Goal: Task Accomplishment & Management: Use online tool/utility

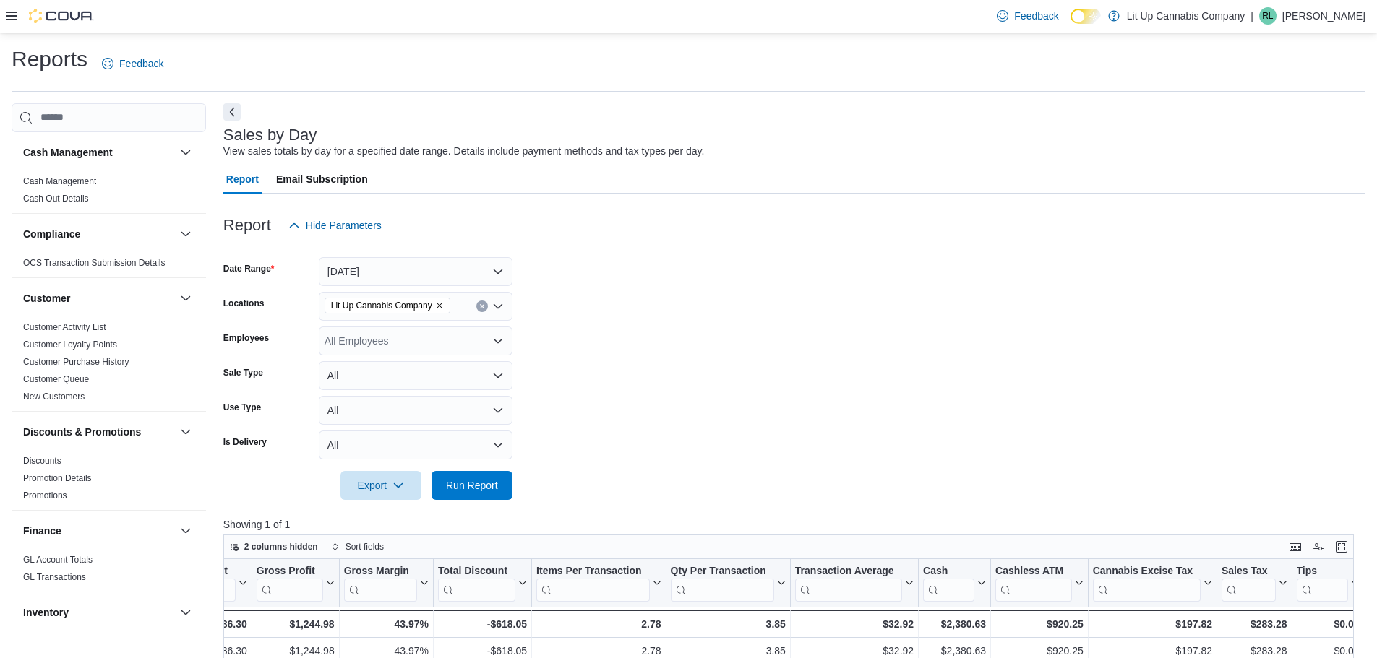
click at [5, 20] on div "Feedback Dark Mode Lit Up Cannabis Company | [PERSON_NAME]" at bounding box center [688, 16] width 1377 height 33
click at [9, 17] on icon at bounding box center [12, 16] width 12 height 9
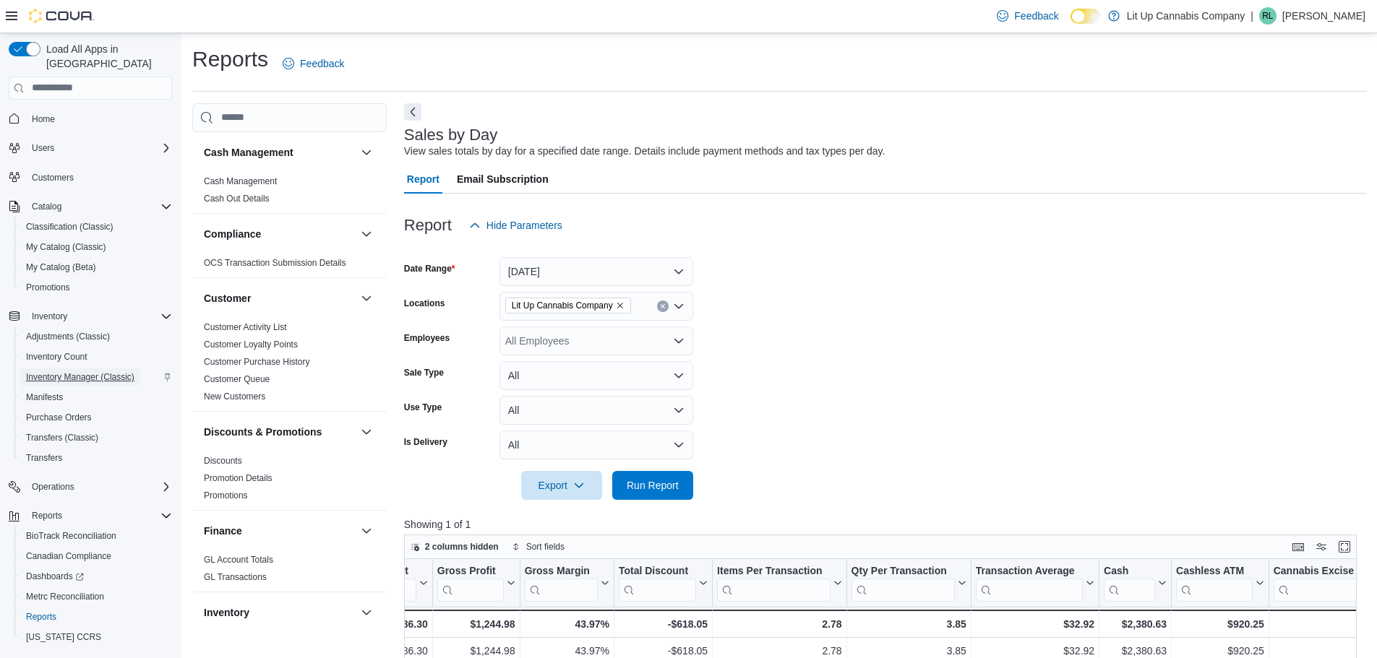
click at [66, 371] on span "Inventory Manager (Classic)" at bounding box center [80, 377] width 108 height 12
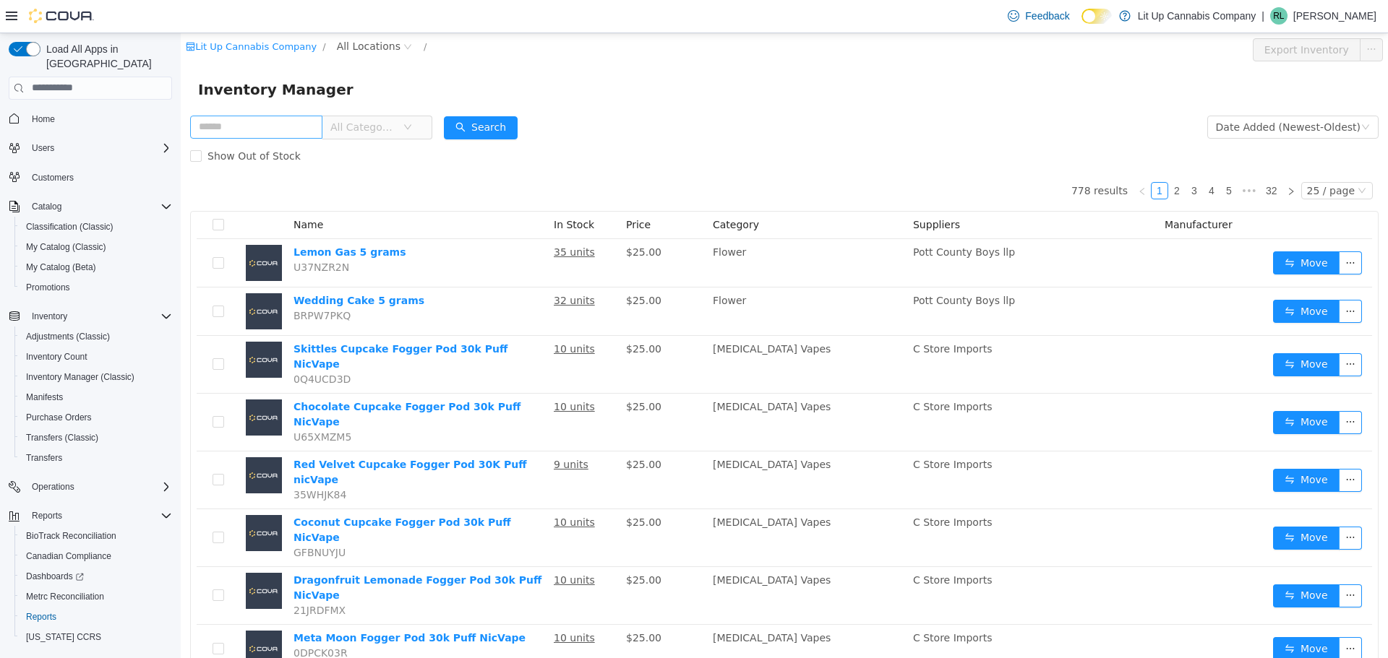
click at [267, 123] on input "text" at bounding box center [256, 126] width 132 height 23
click at [276, 123] on input "text" at bounding box center [256, 126] width 132 height 23
type input "*****"
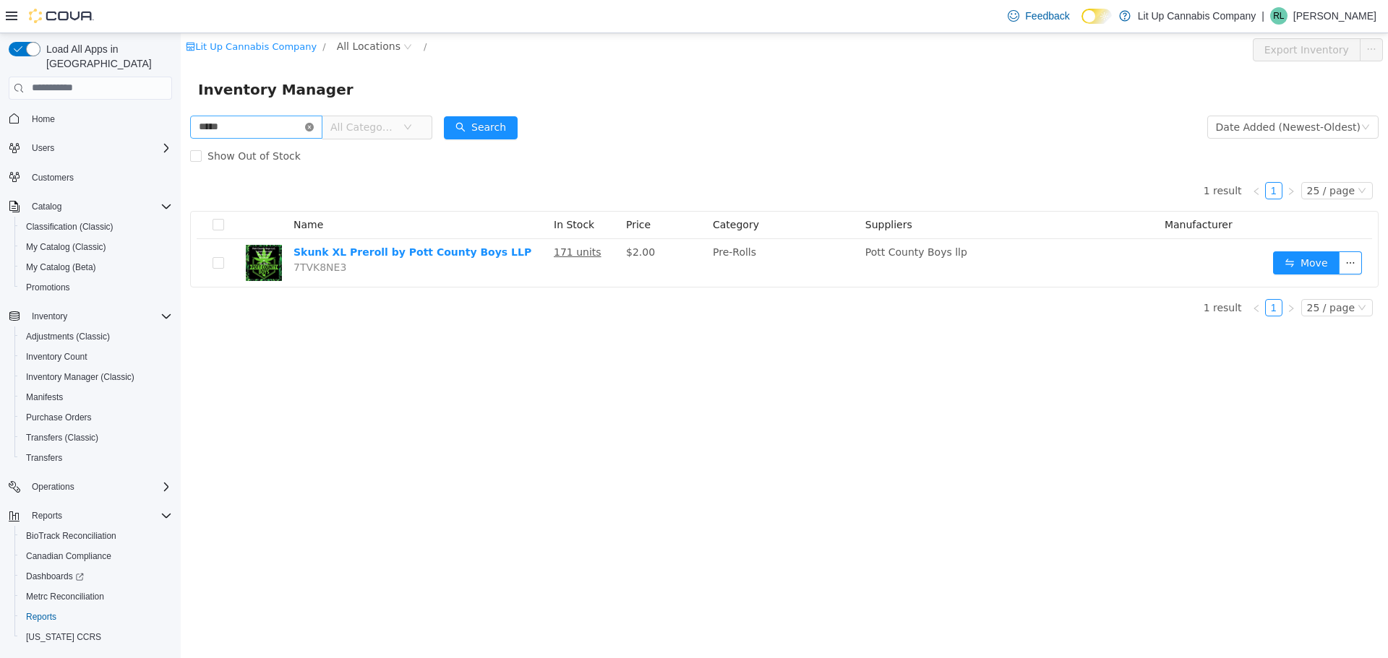
click at [314, 124] on icon "icon: close-circle" at bounding box center [309, 126] width 9 height 9
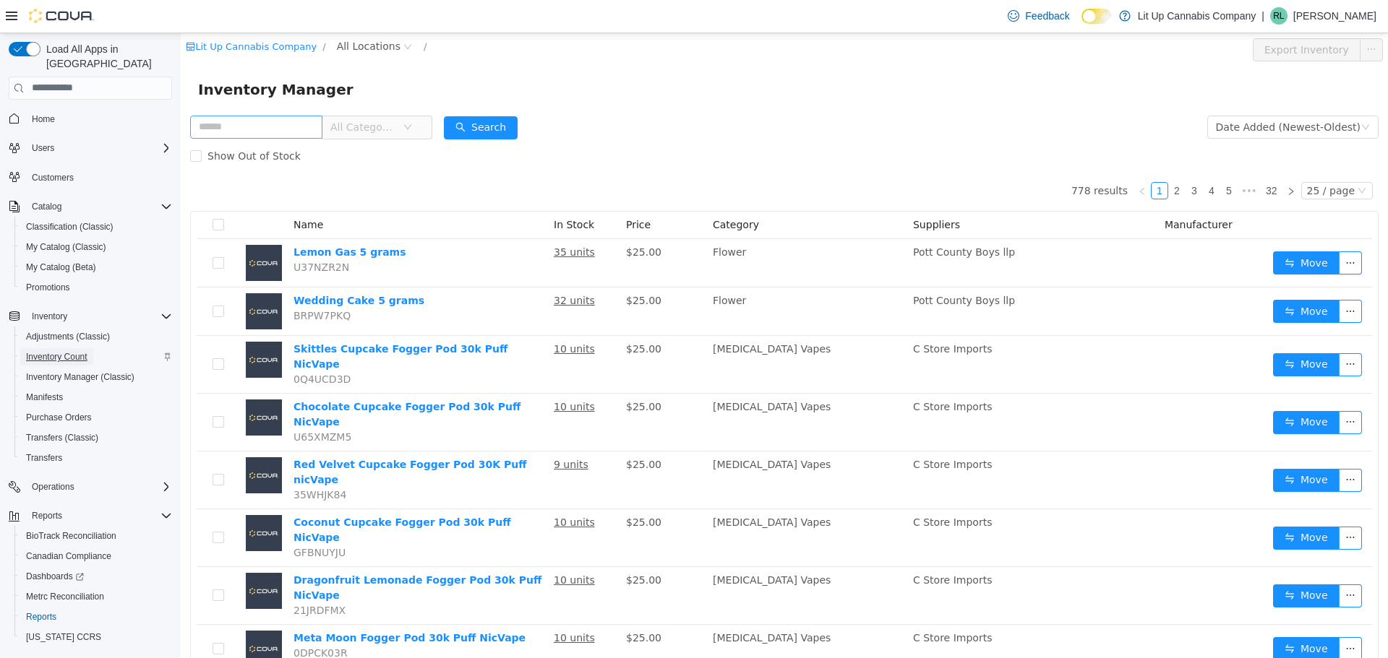
click at [80, 351] on span "Inventory Count" at bounding box center [56, 357] width 61 height 12
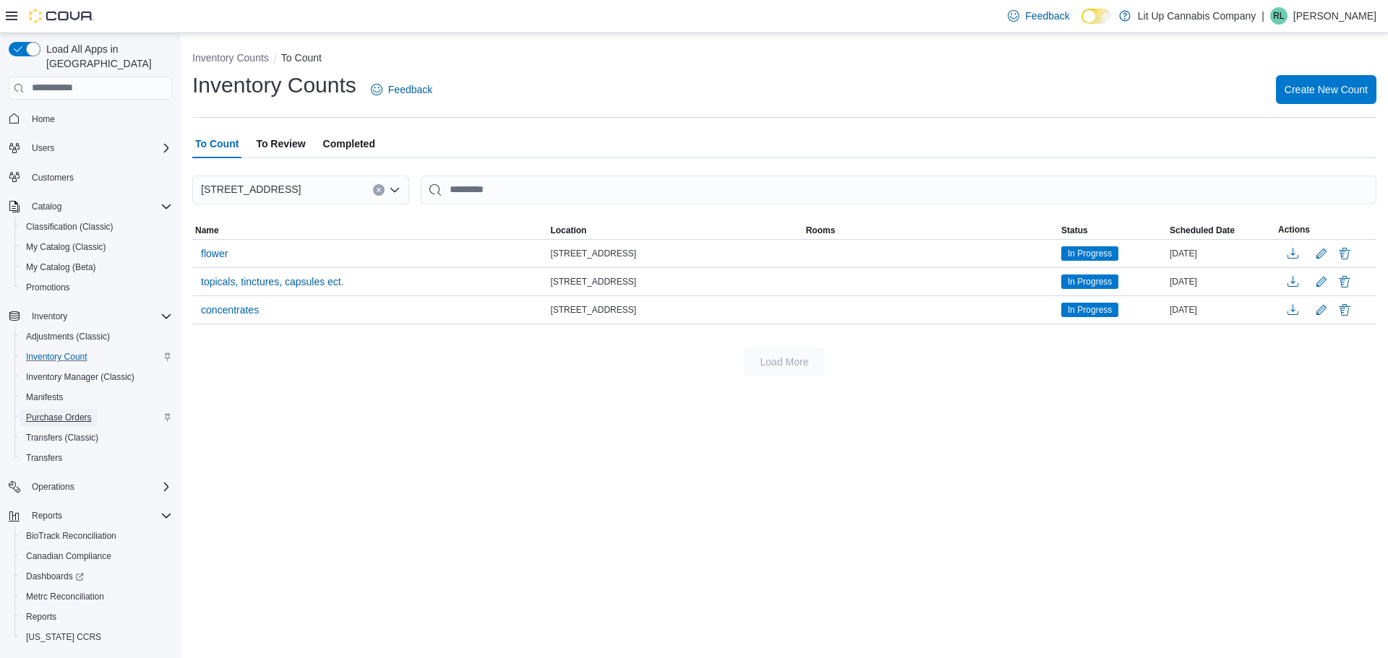
click at [33, 412] on span "Purchase Orders" at bounding box center [59, 418] width 66 height 12
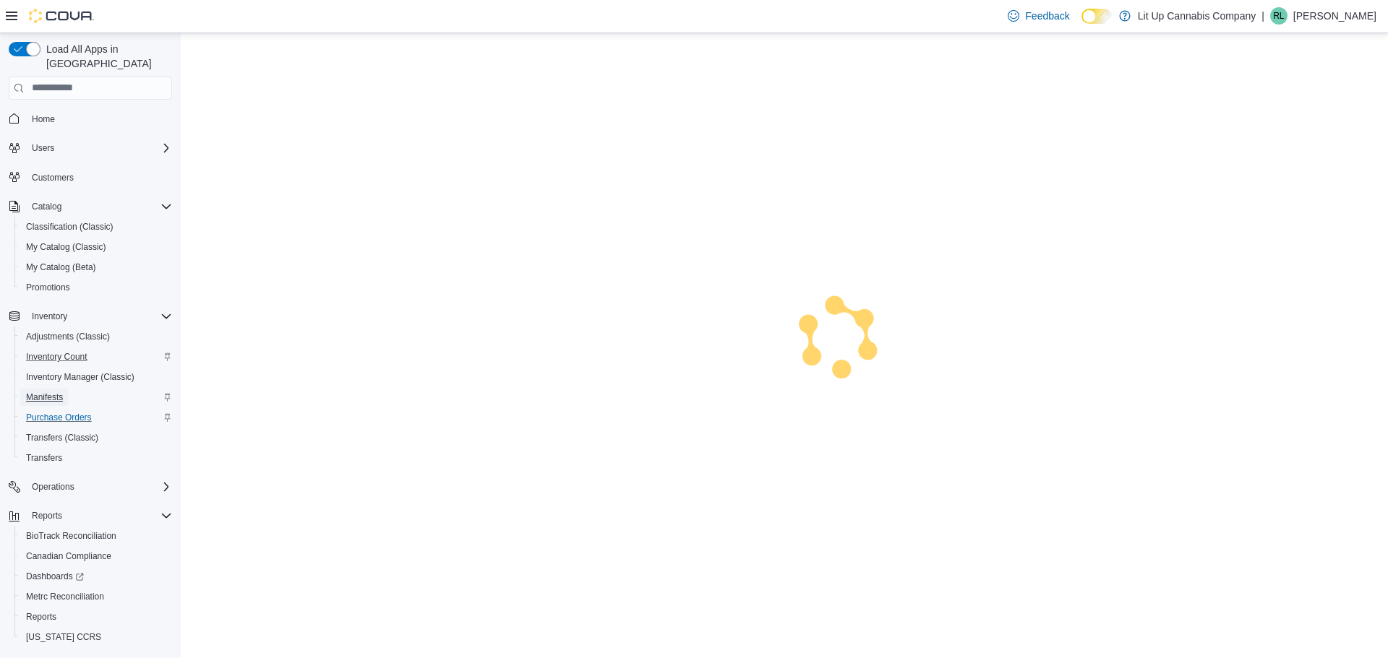
click at [33, 392] on span "Manifests" at bounding box center [44, 398] width 37 height 12
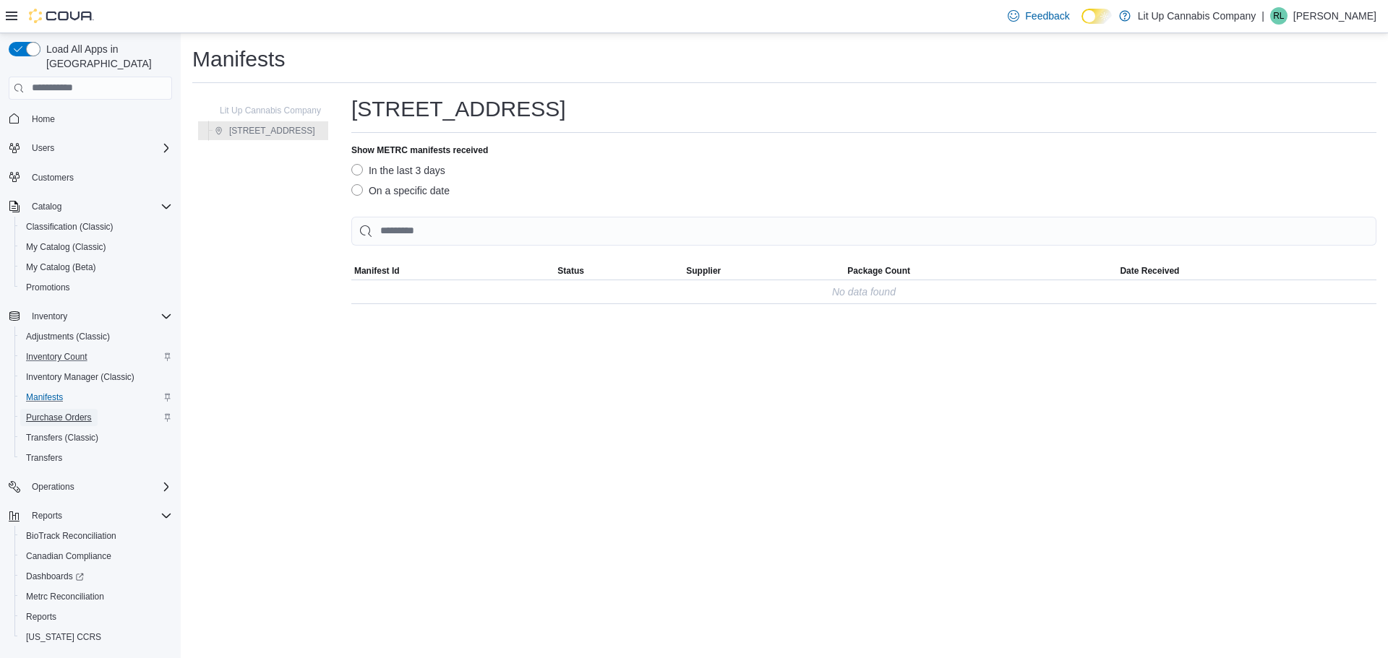
click at [87, 412] on span "Purchase Orders" at bounding box center [59, 418] width 66 height 12
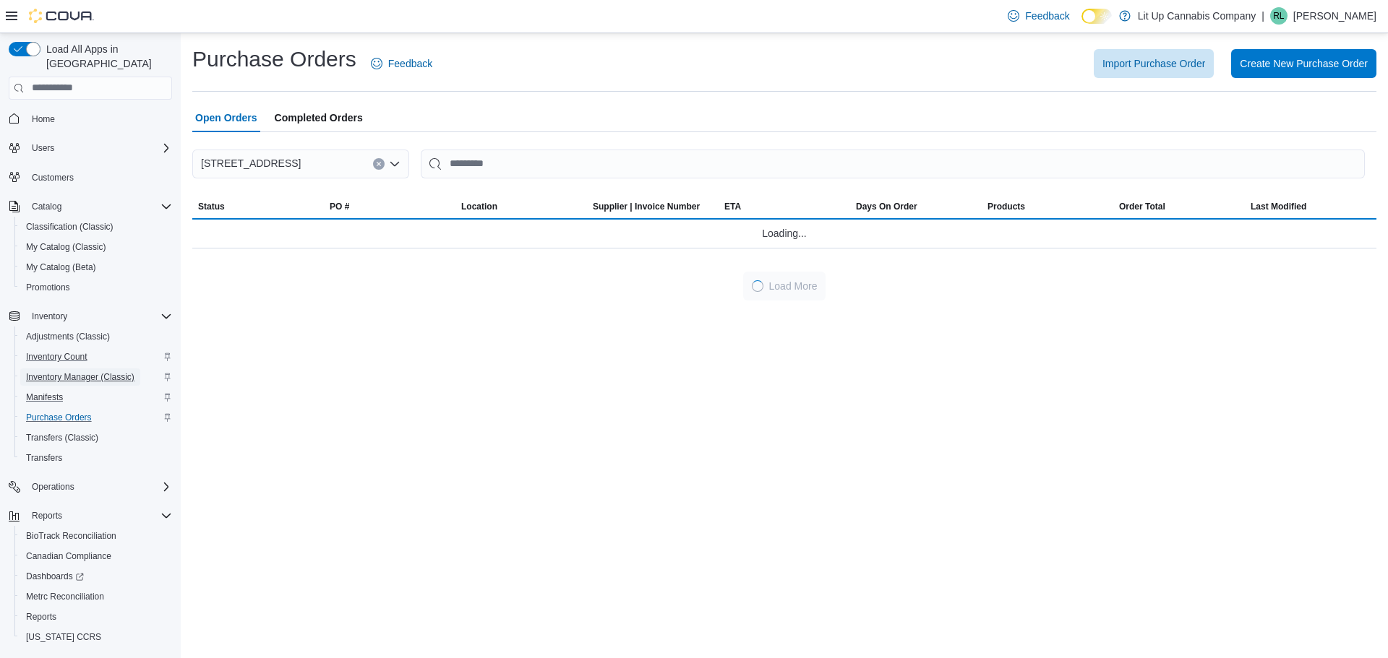
click at [72, 371] on span "Inventory Manager (Classic)" at bounding box center [80, 377] width 108 height 12
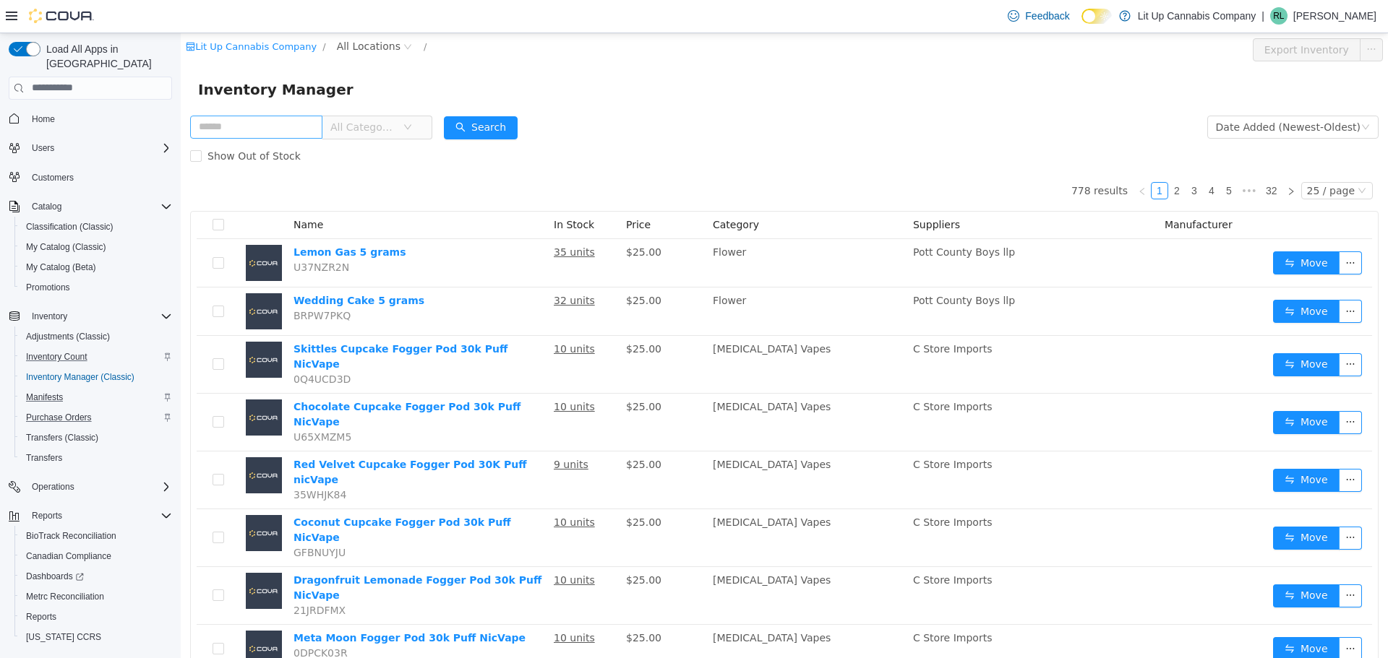
click at [314, 127] on input "text" at bounding box center [256, 126] width 132 height 23
type input "*******"
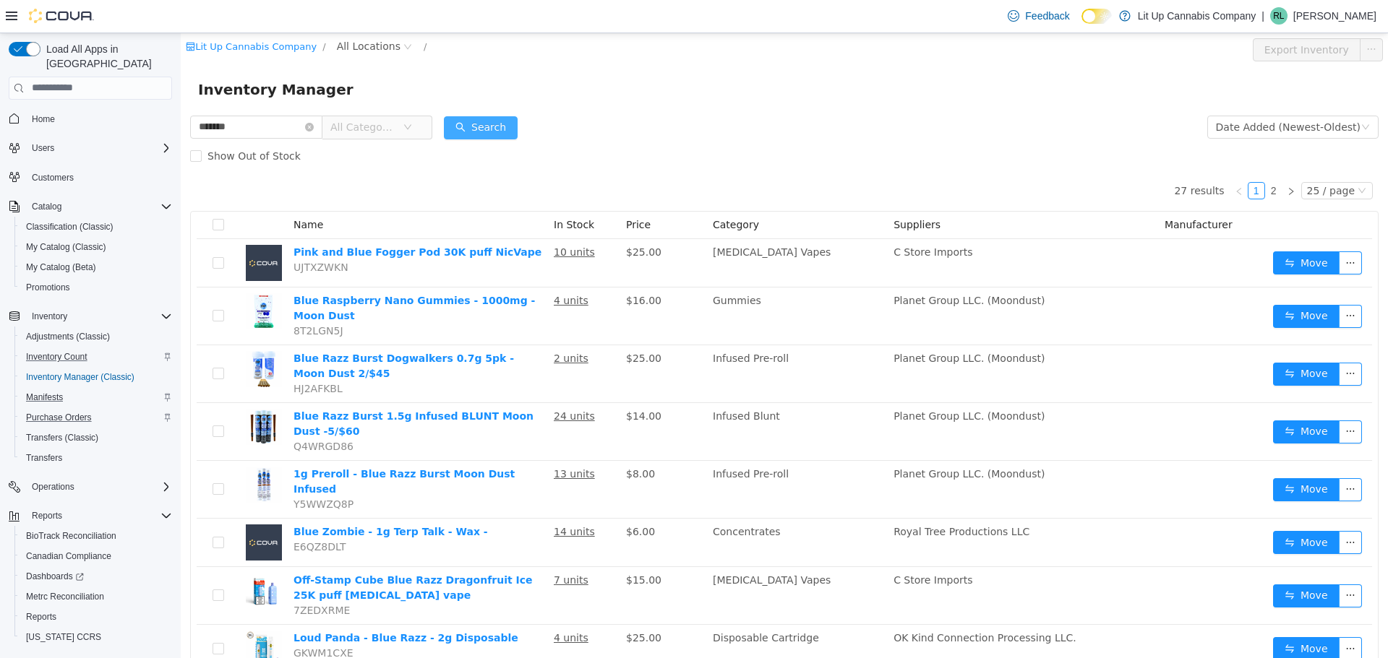
click at [503, 134] on button "Search" at bounding box center [481, 127] width 74 height 23
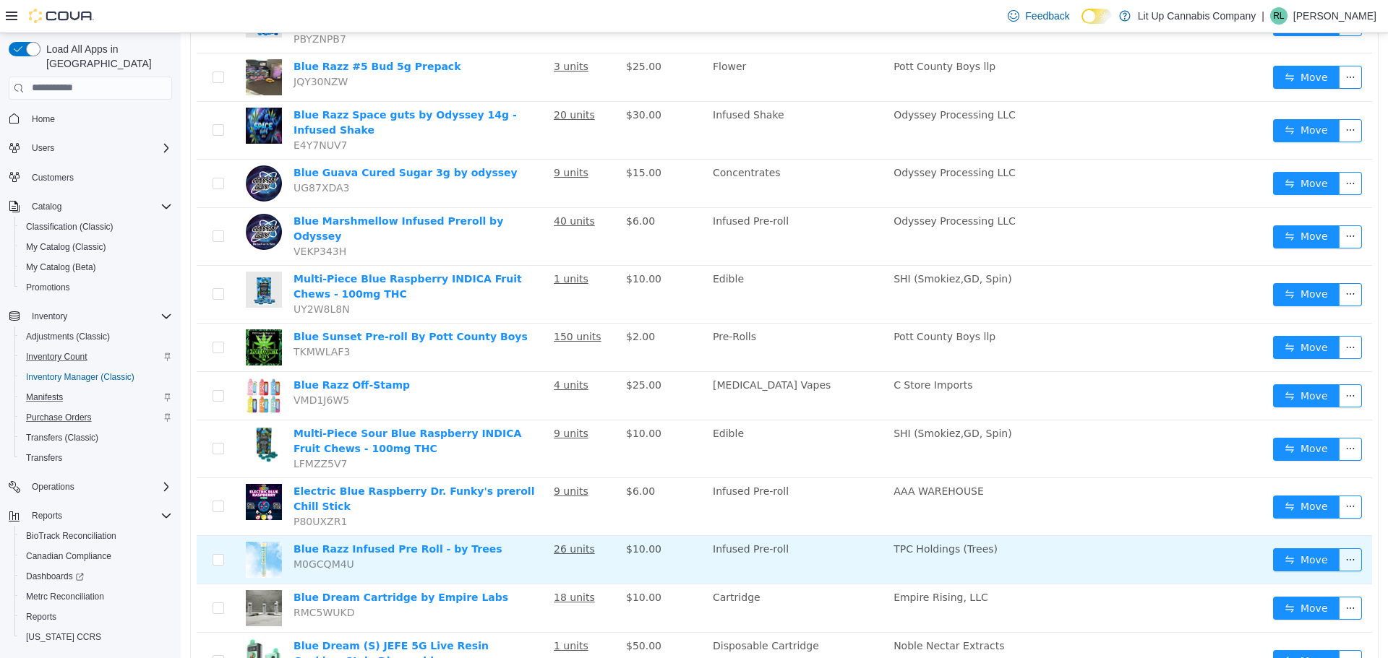
scroll to position [791, 0]
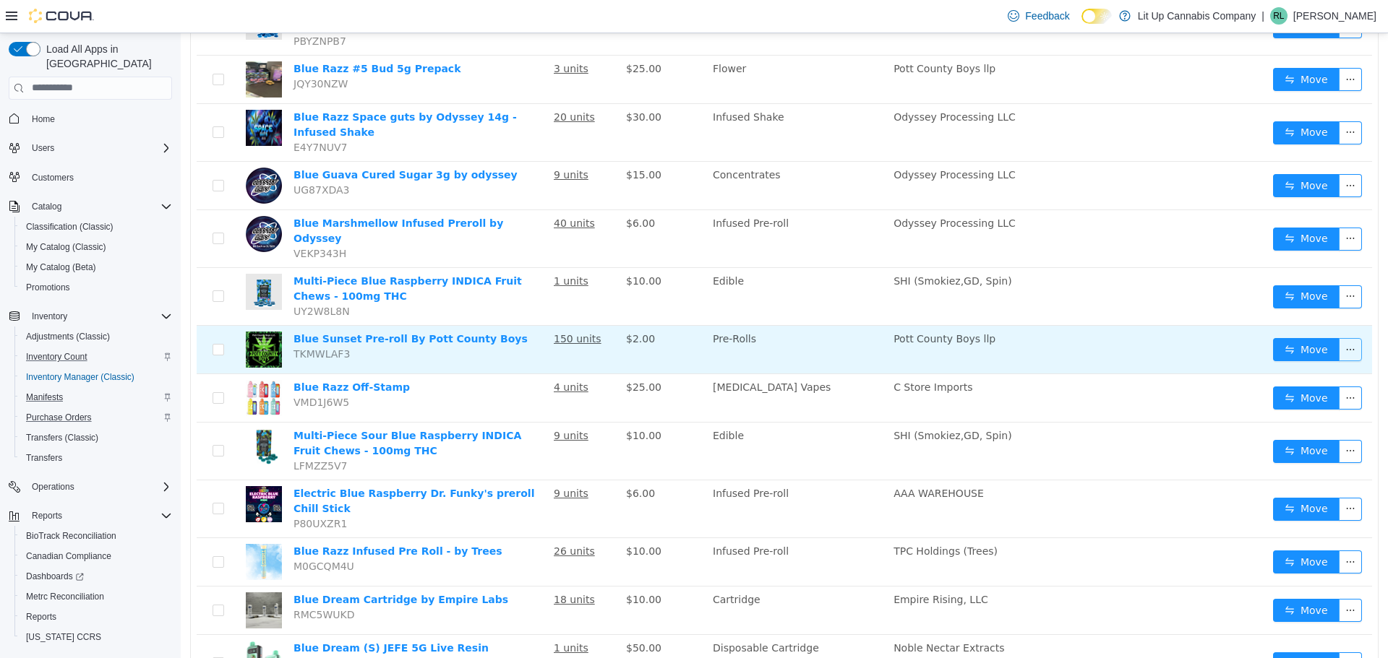
click at [1344, 338] on button "button" at bounding box center [1350, 349] width 23 height 23
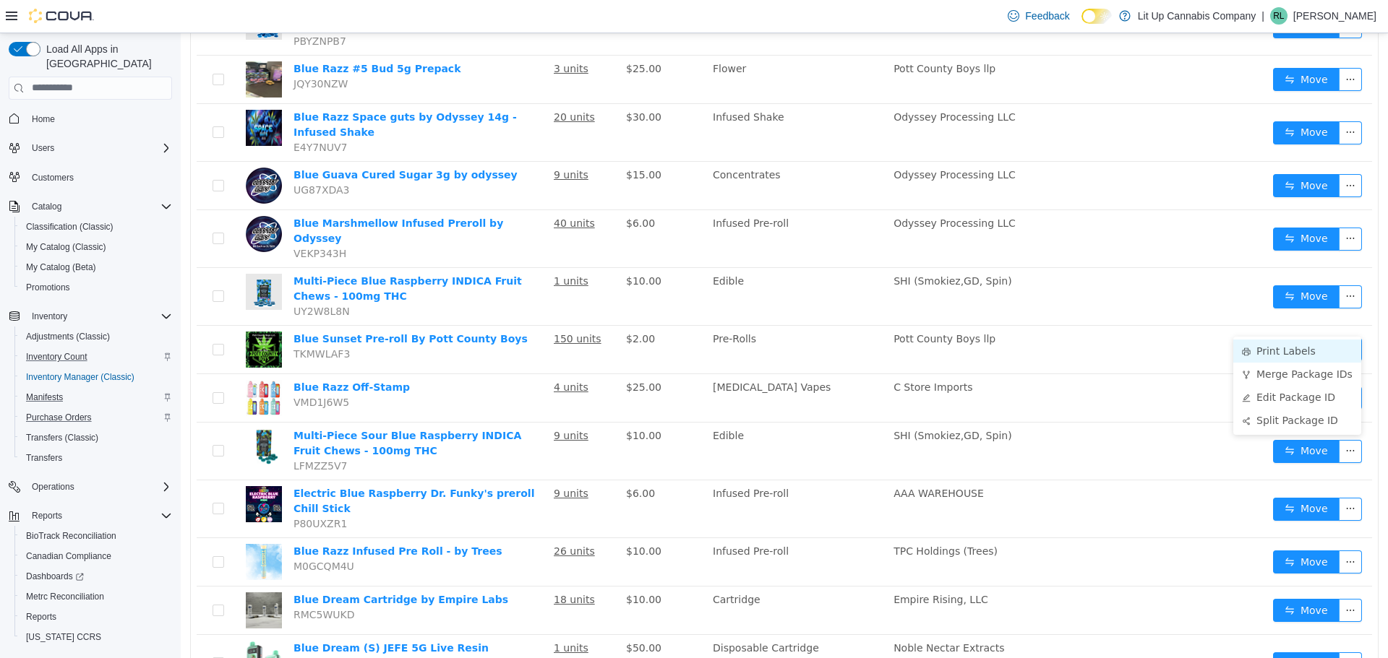
click at [1303, 354] on li "Print Labels" at bounding box center [1297, 350] width 128 height 23
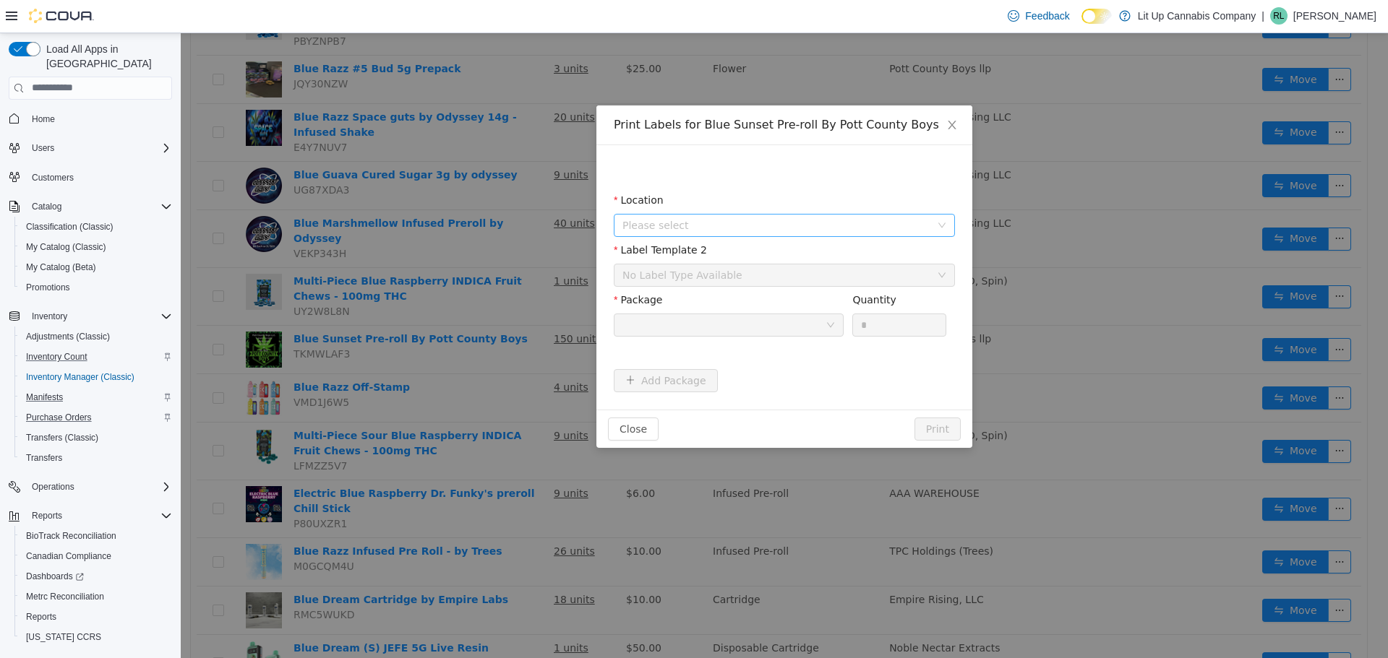
click at [676, 226] on span "Please select" at bounding box center [776, 225] width 308 height 14
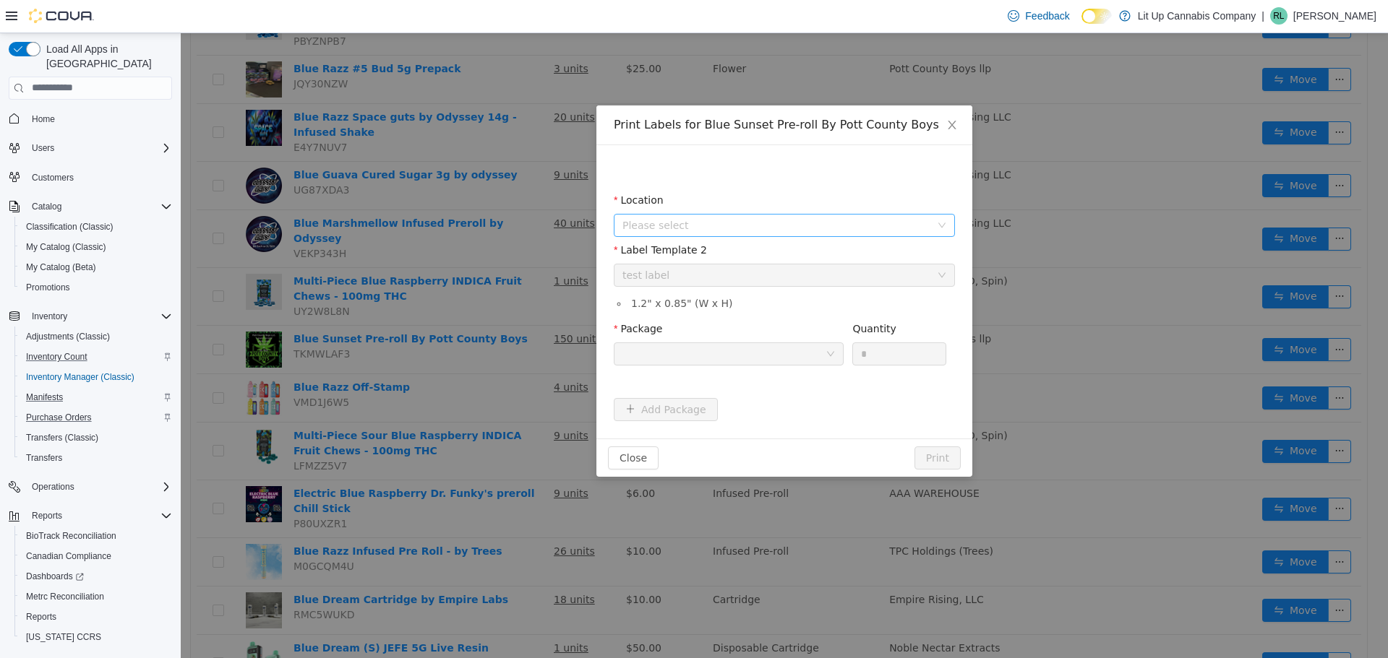
click at [676, 228] on span "Please select" at bounding box center [776, 225] width 308 height 14
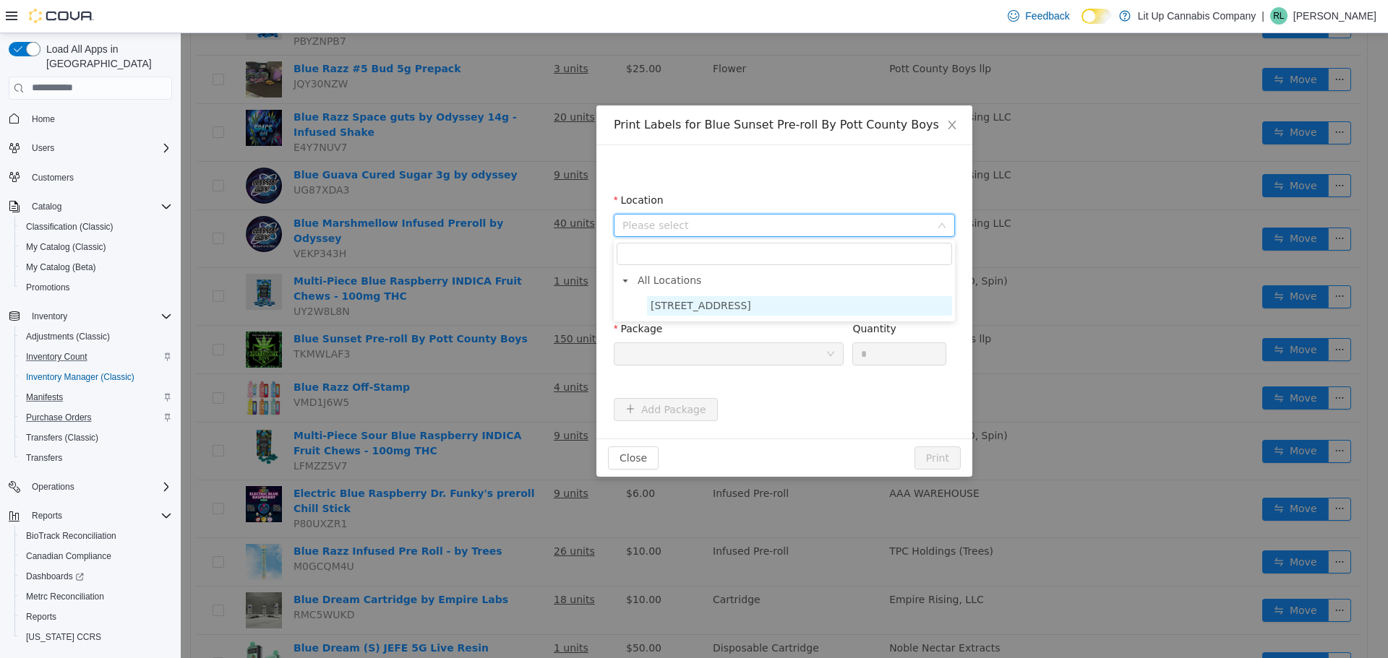
click at [665, 305] on span "[STREET_ADDRESS]" at bounding box center [700, 305] width 100 height 12
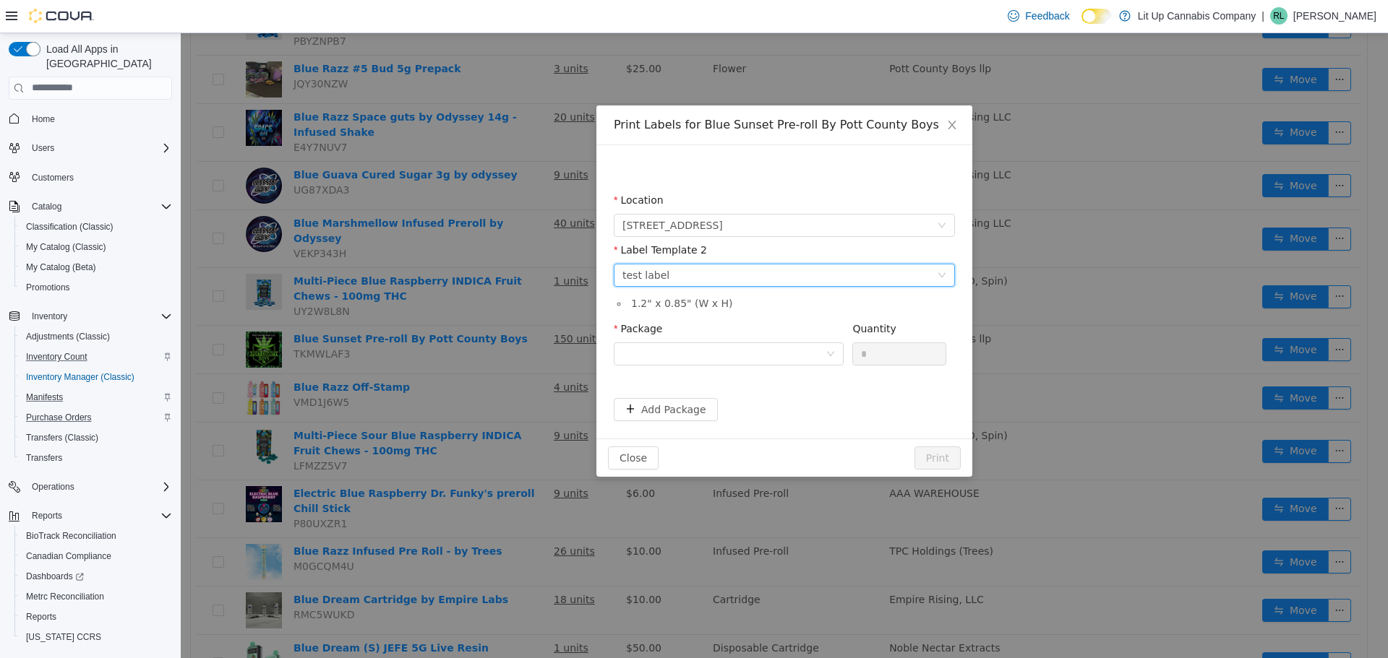
click at [679, 279] on div "Please select a label template test label" at bounding box center [779, 275] width 314 height 22
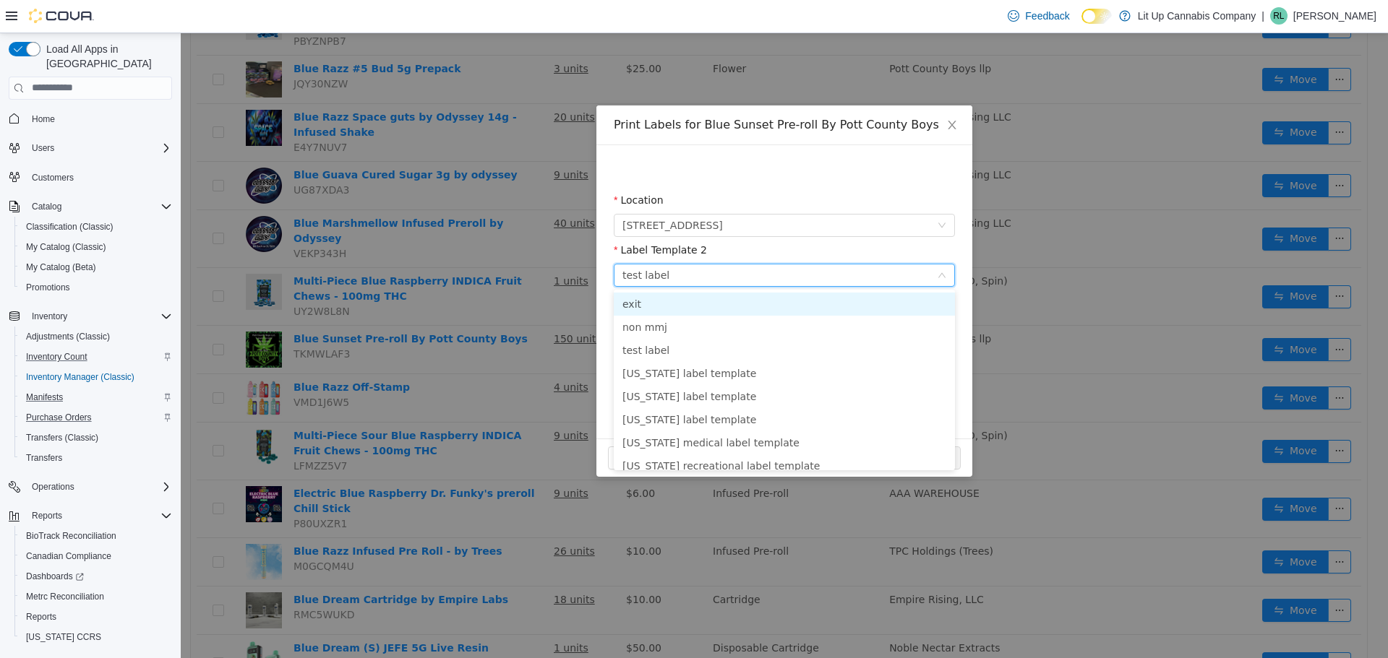
drag, startPoint x: 679, startPoint y: 272, endPoint x: 682, endPoint y: 295, distance: 22.6
click at [680, 272] on div "Please select a label template test label" at bounding box center [779, 275] width 314 height 22
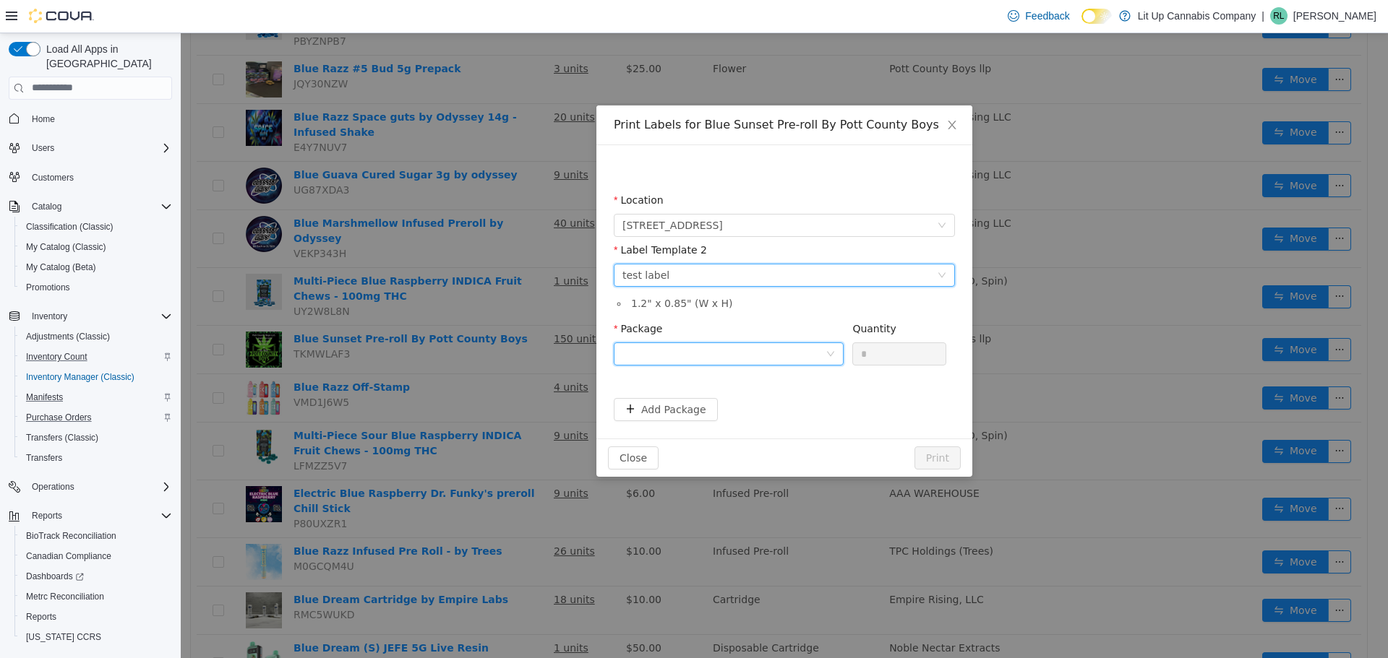
click at [680, 359] on div at bounding box center [723, 354] width 203 height 22
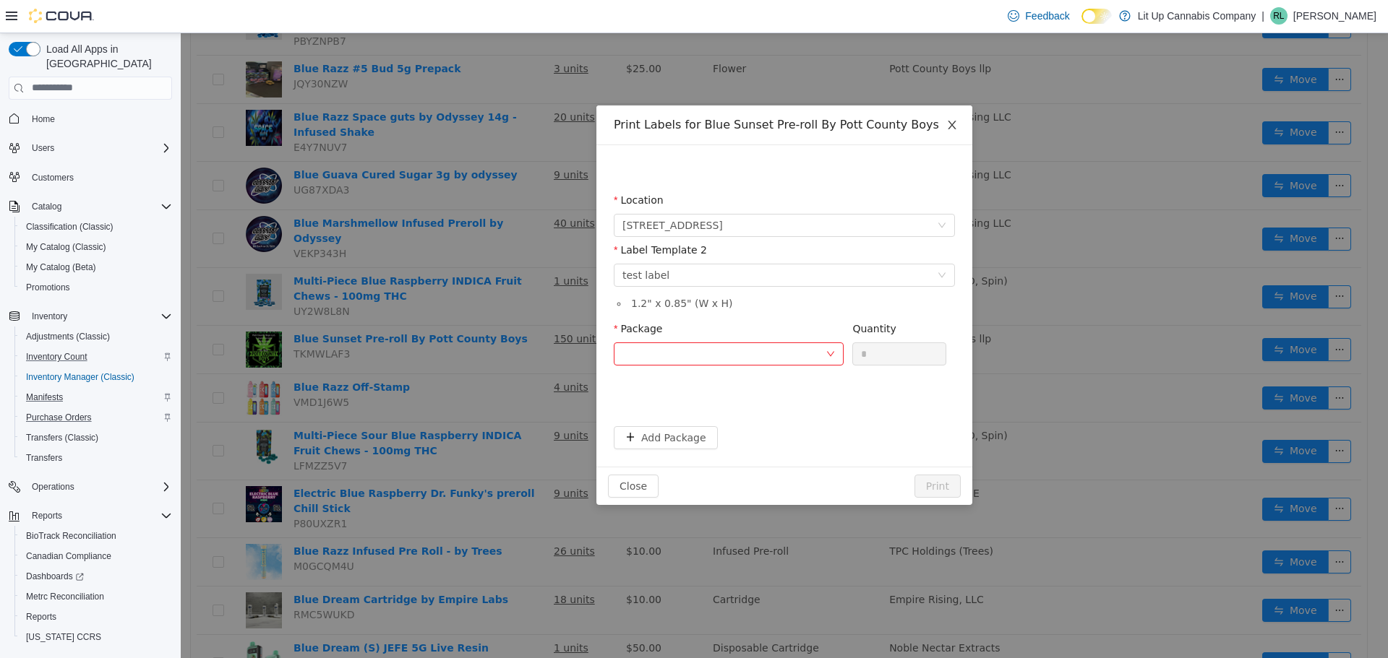
click at [957, 124] on icon "icon: close" at bounding box center [952, 125] width 12 height 12
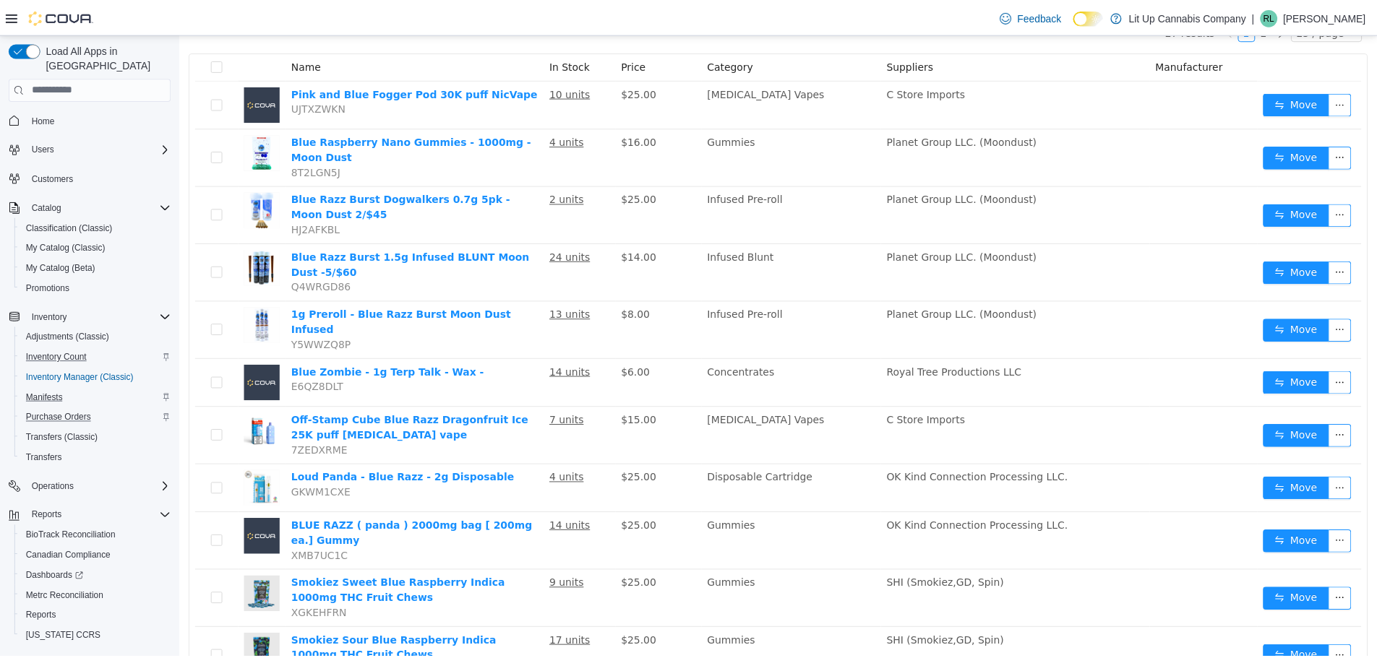
scroll to position [0, 0]
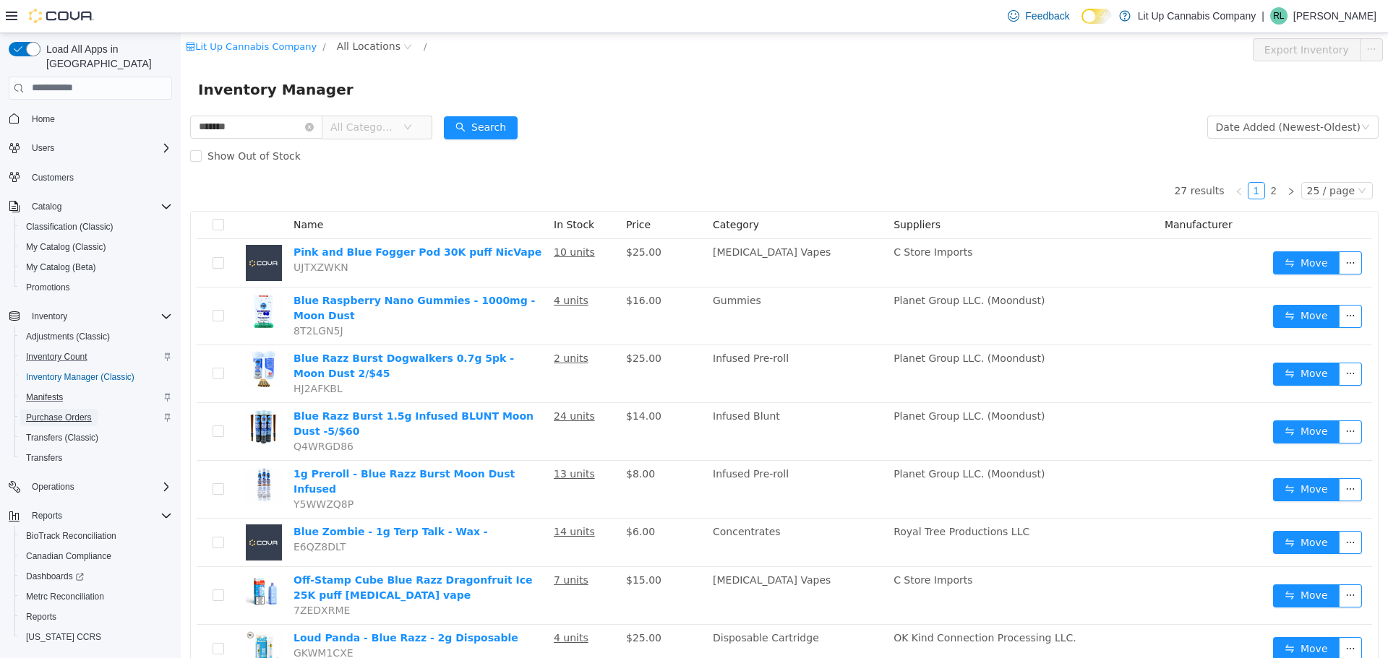
click at [54, 412] on span "Purchase Orders" at bounding box center [59, 418] width 66 height 12
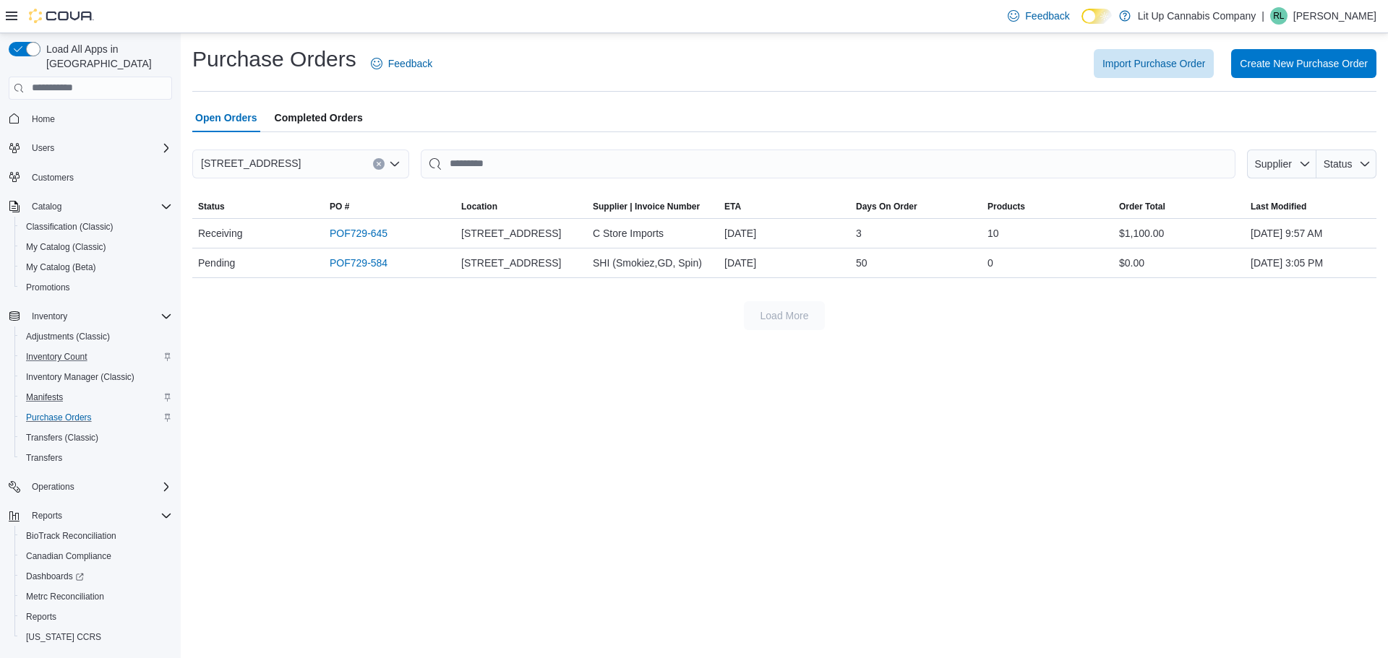
click at [51, 387] on button "Manifests" at bounding box center [95, 397] width 163 height 20
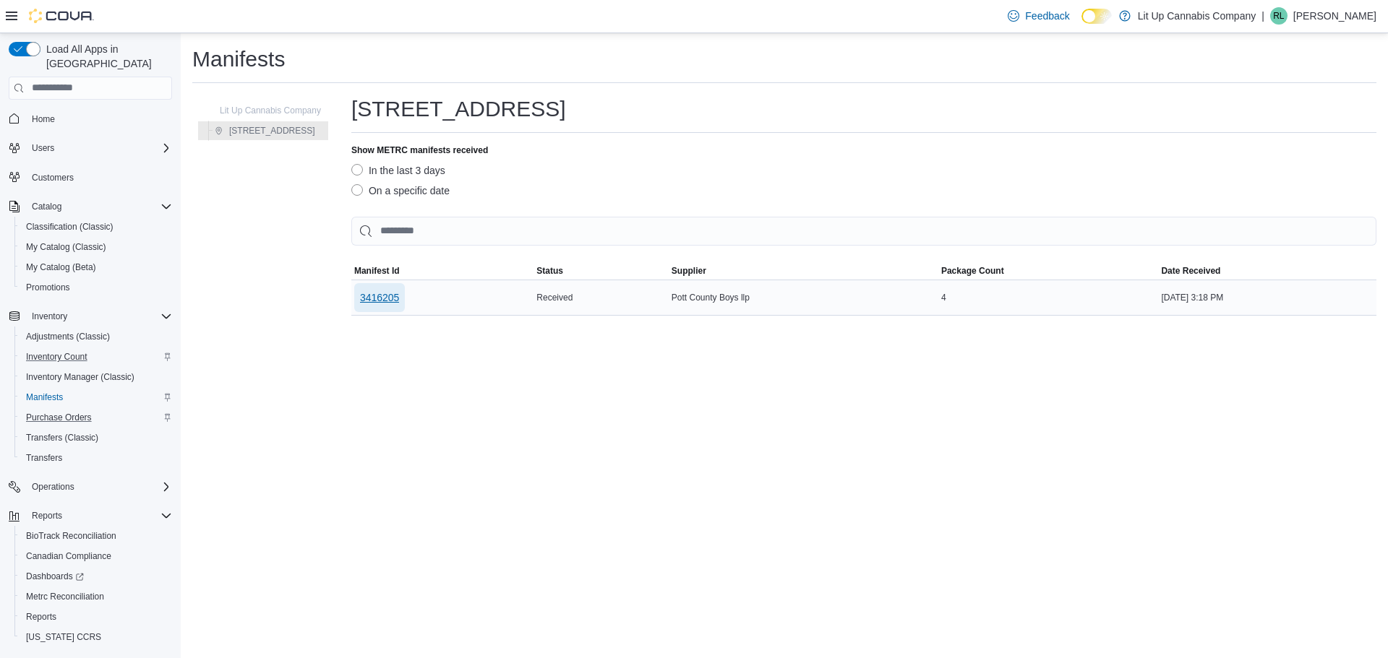
click at [378, 300] on span "3416205" at bounding box center [380, 298] width 40 height 14
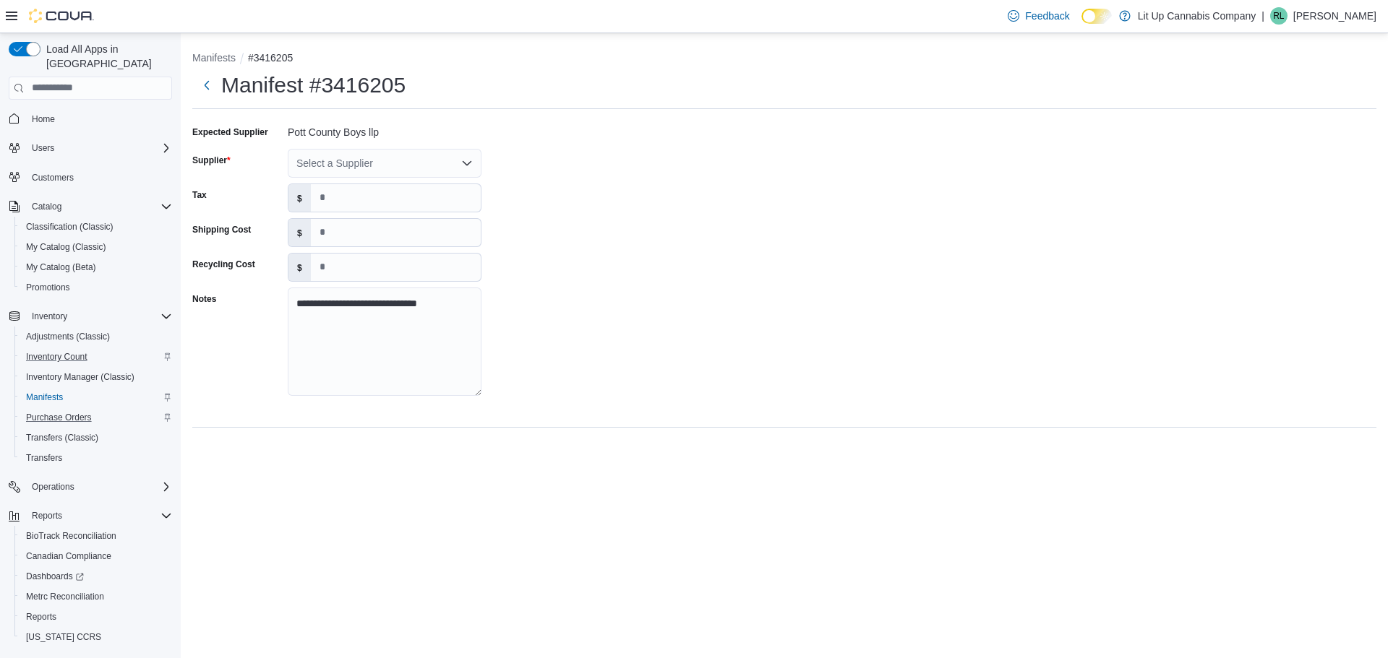
click at [395, 143] on div "**********" at bounding box center [784, 265] width 1184 height 289
click at [406, 149] on div "Select a Supplier" at bounding box center [385, 163] width 194 height 29
type input "****"
click at [351, 207] on span "Pott County Boys llp" at bounding box center [393, 209] width 159 height 14
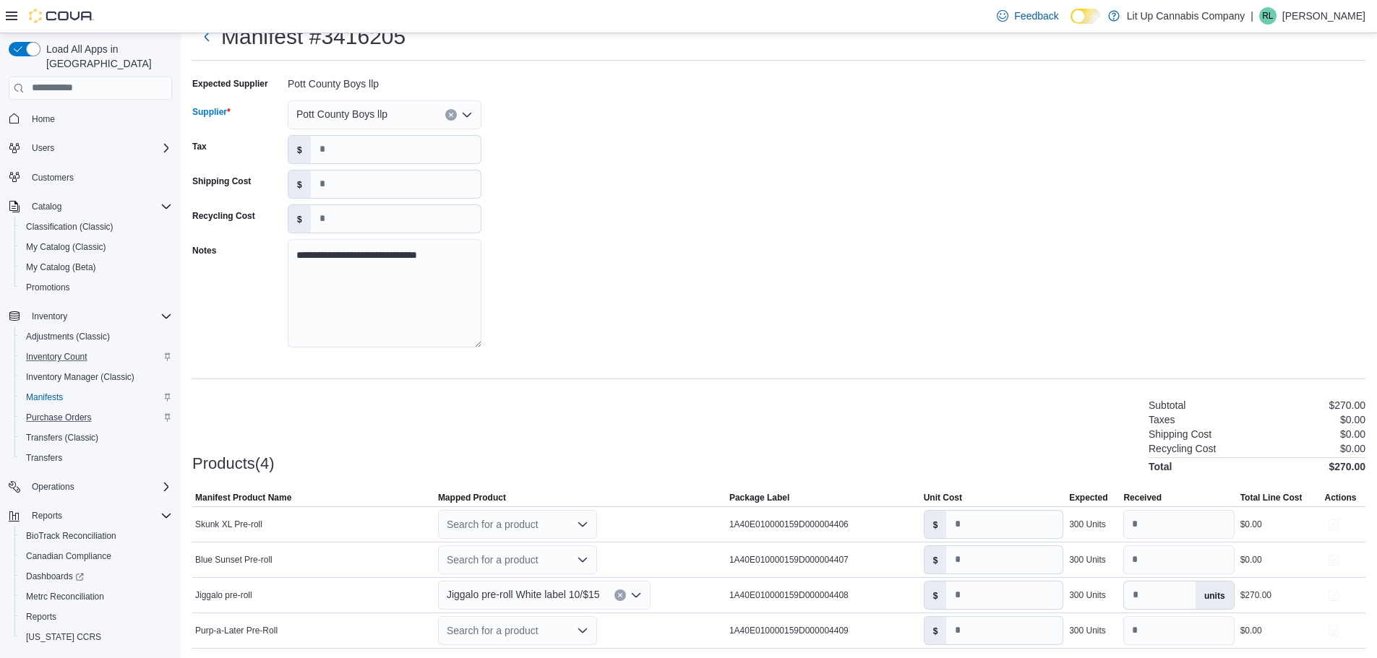
scroll to position [97, 0]
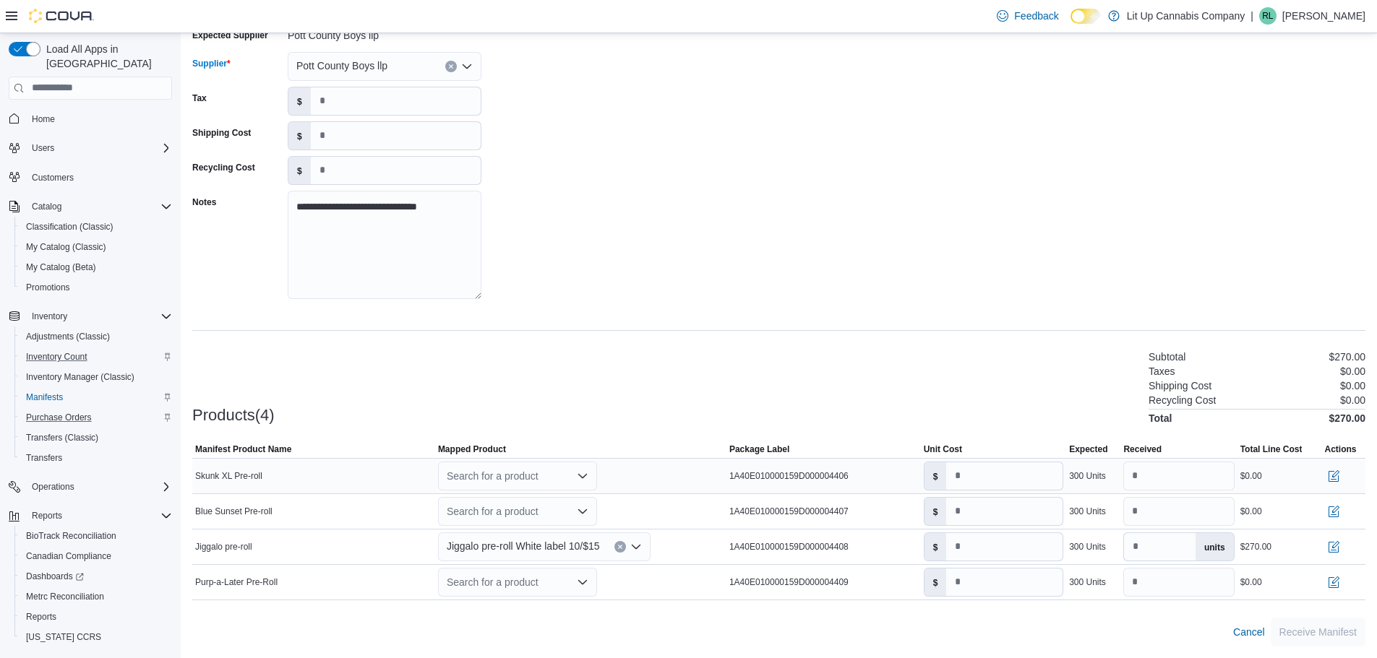
click at [551, 482] on div "Search for a product" at bounding box center [517, 476] width 159 height 29
type input "*****"
click at [518, 540] on span "Skunk XL Preroll by Pott County Boys LLP" at bounding box center [547, 543] width 163 height 10
type input "****"
click at [529, 510] on div "Search for a product" at bounding box center [517, 511] width 159 height 29
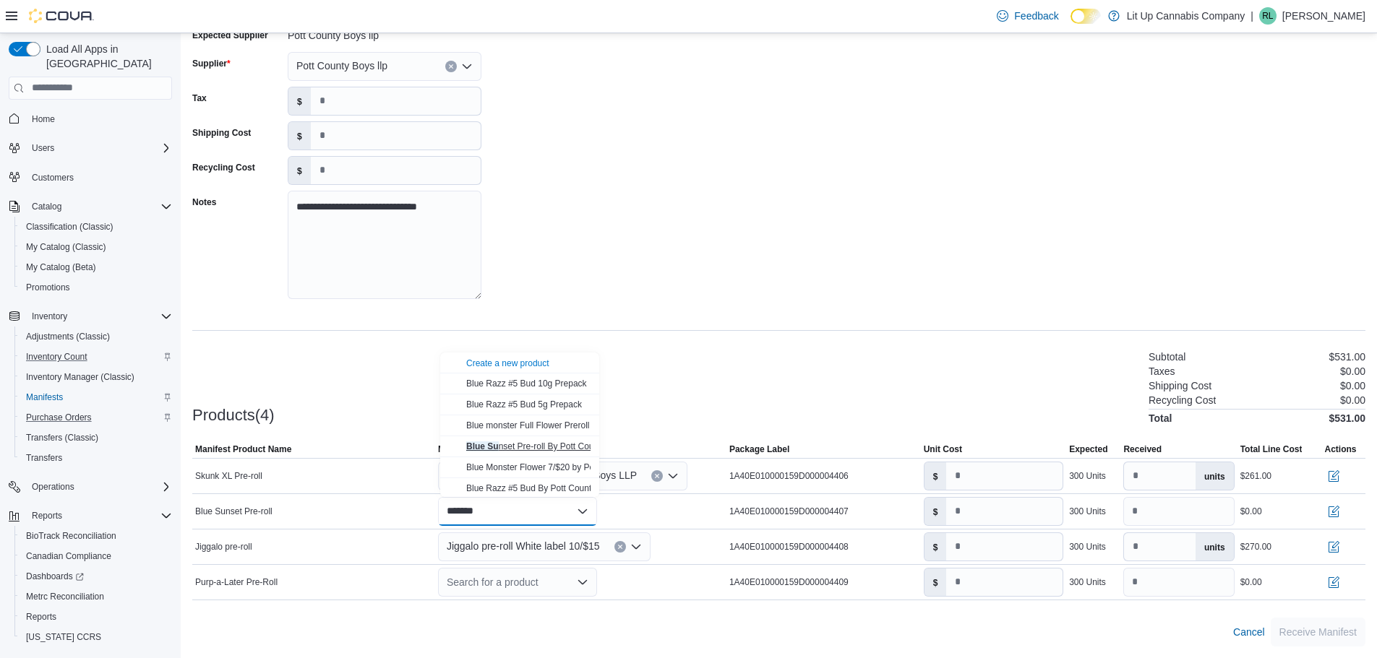
type input "*******"
click at [524, 443] on span "Blue Su nset Pre-roll By Pott County Boys" at bounding box center [546, 447] width 160 height 10
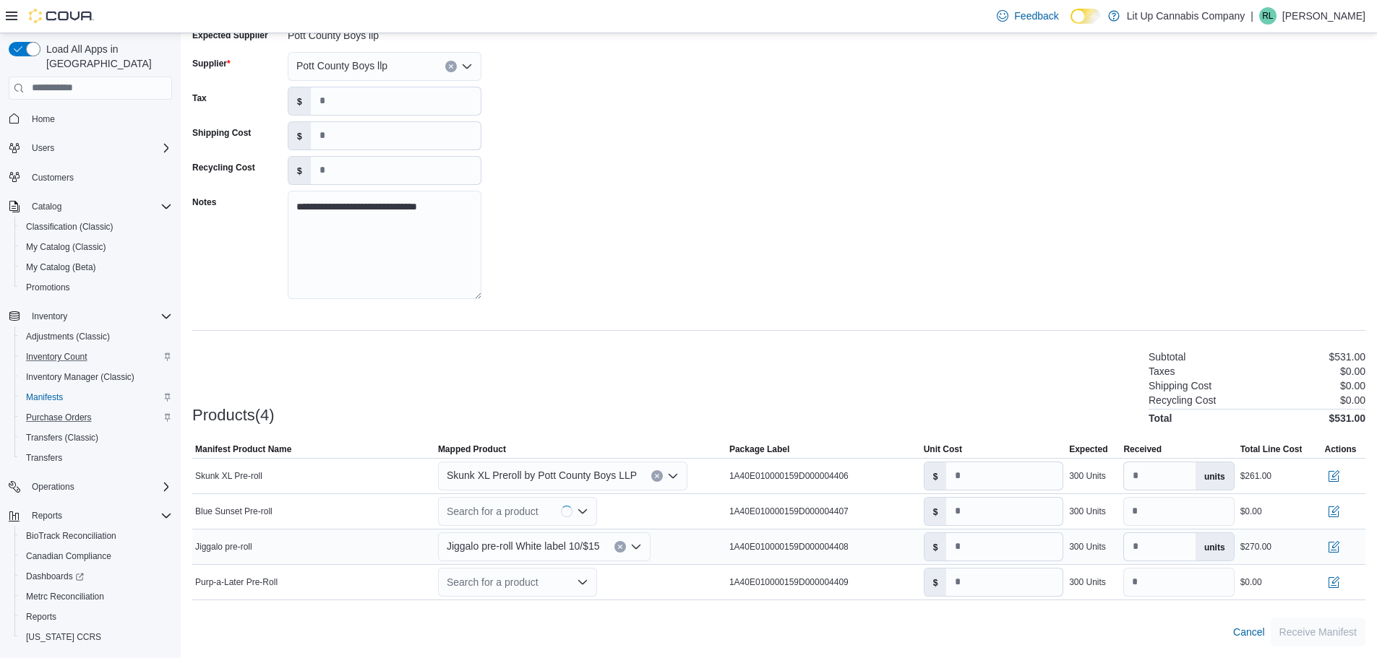
type input "***"
click at [491, 580] on div "Search for a product" at bounding box center [517, 582] width 159 height 29
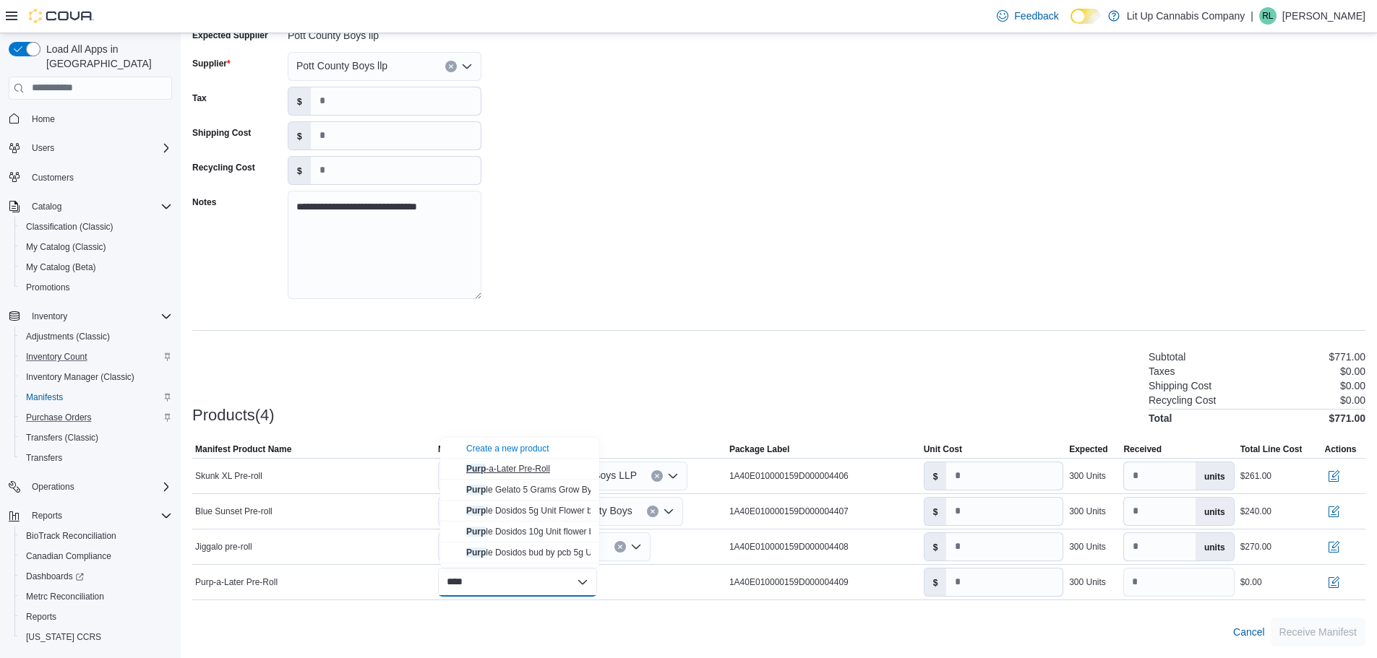
type input "****"
click at [499, 468] on span "Purp -a-Later Pre-Roll" at bounding box center [508, 469] width 84 height 10
type input "***"
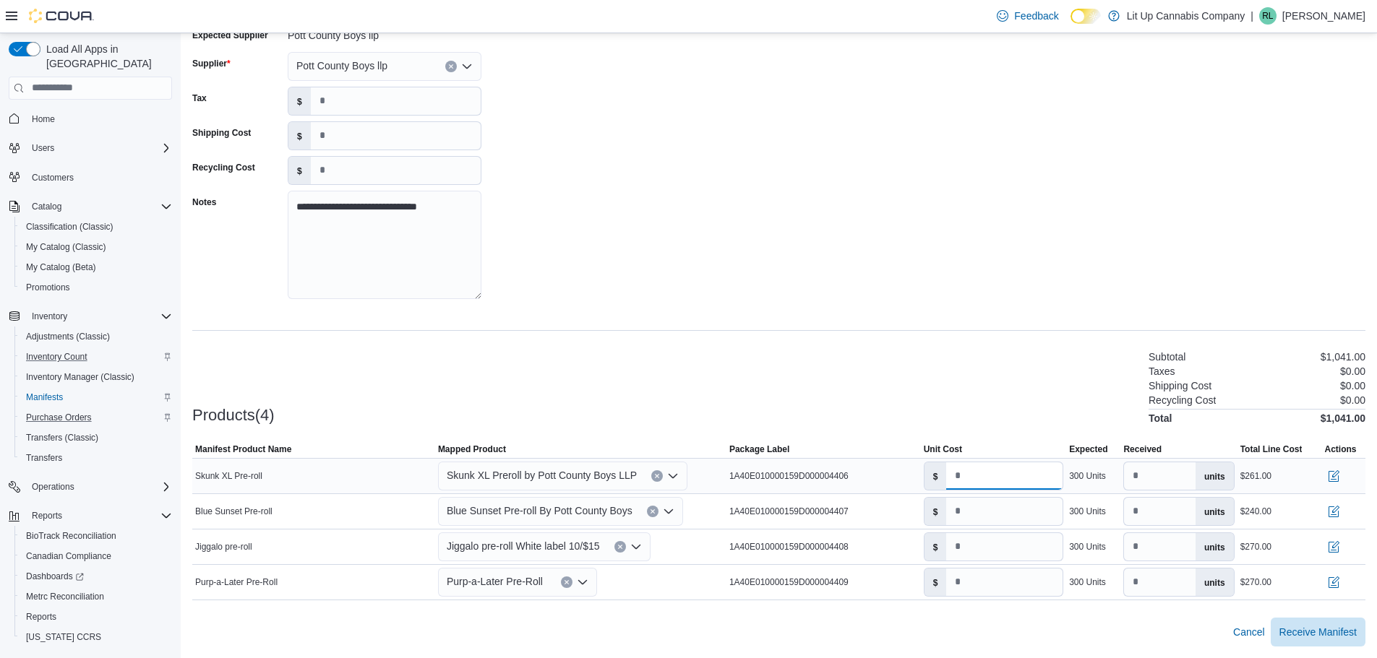
click at [1015, 477] on input "****" at bounding box center [1004, 476] width 116 height 27
type input "***"
click at [989, 518] on input "***" at bounding box center [1004, 511] width 116 height 27
type input "***"
click at [1007, 623] on div "Cancel Receive Manifest" at bounding box center [778, 632] width 1173 height 29
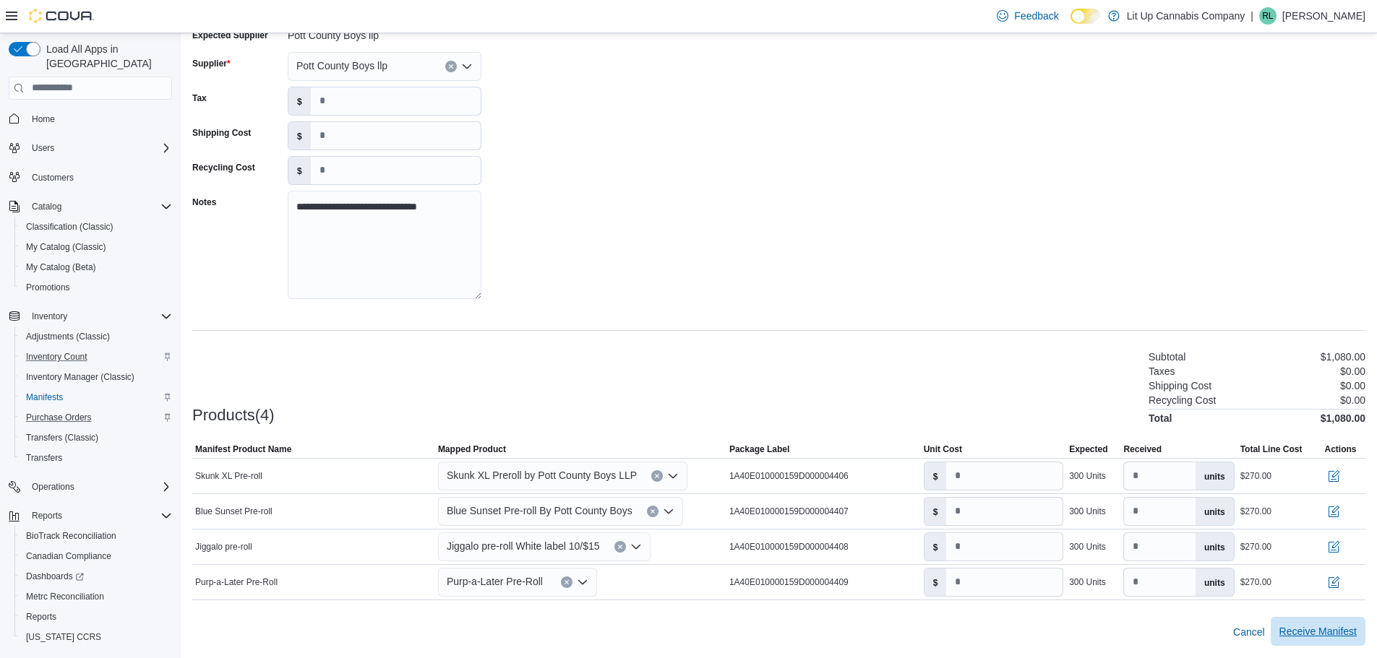
click at [1336, 635] on span "Receive Manifest" at bounding box center [1317, 631] width 77 height 14
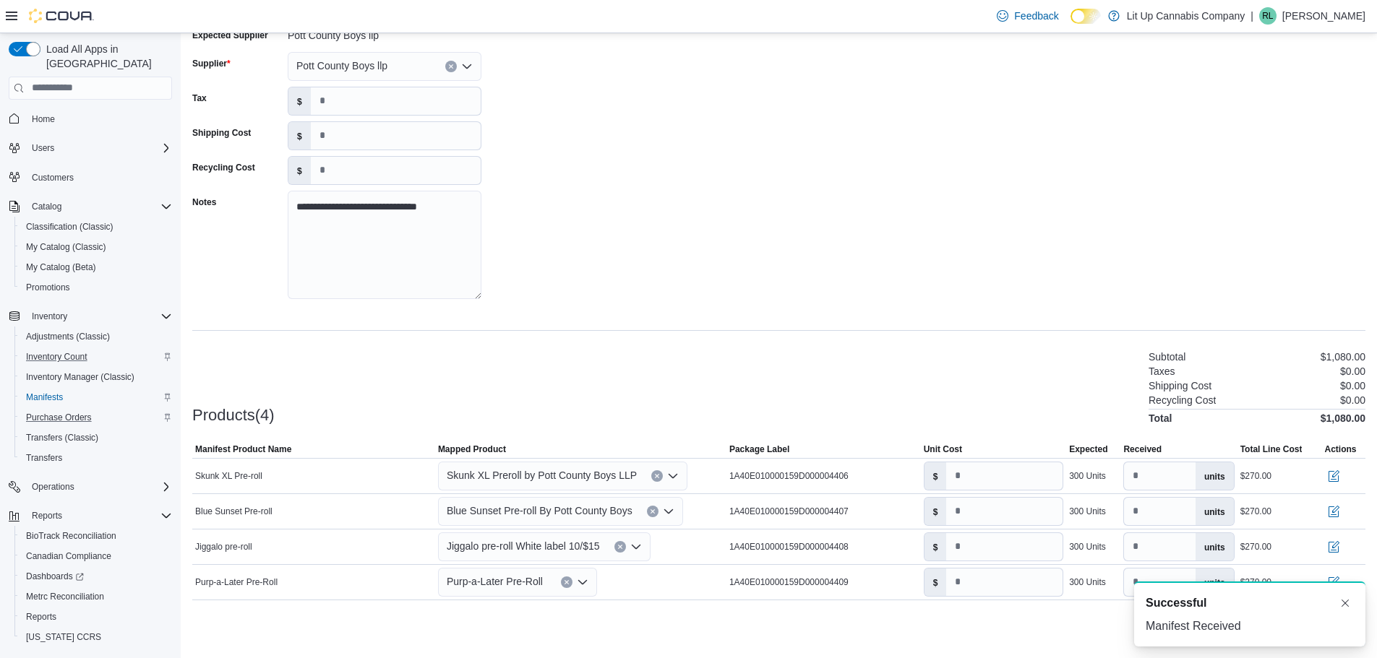
scroll to position [0, 0]
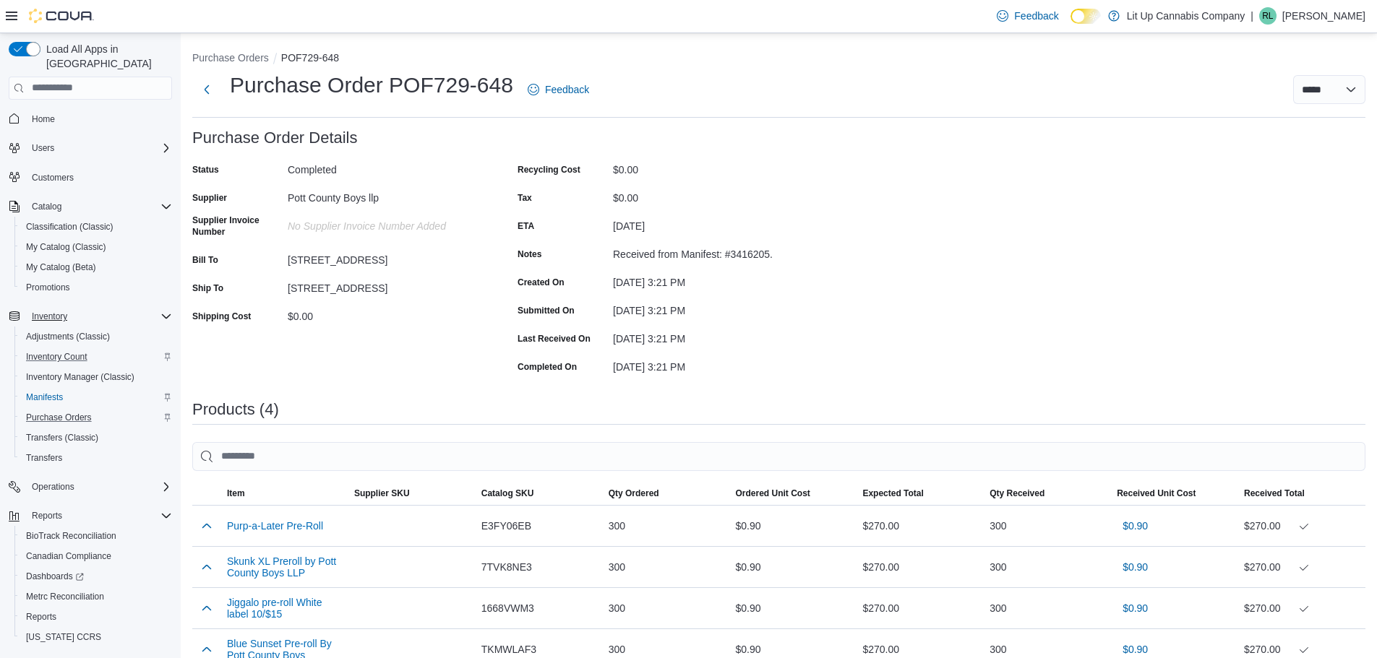
click at [168, 311] on icon "Complex example" at bounding box center [166, 317] width 12 height 12
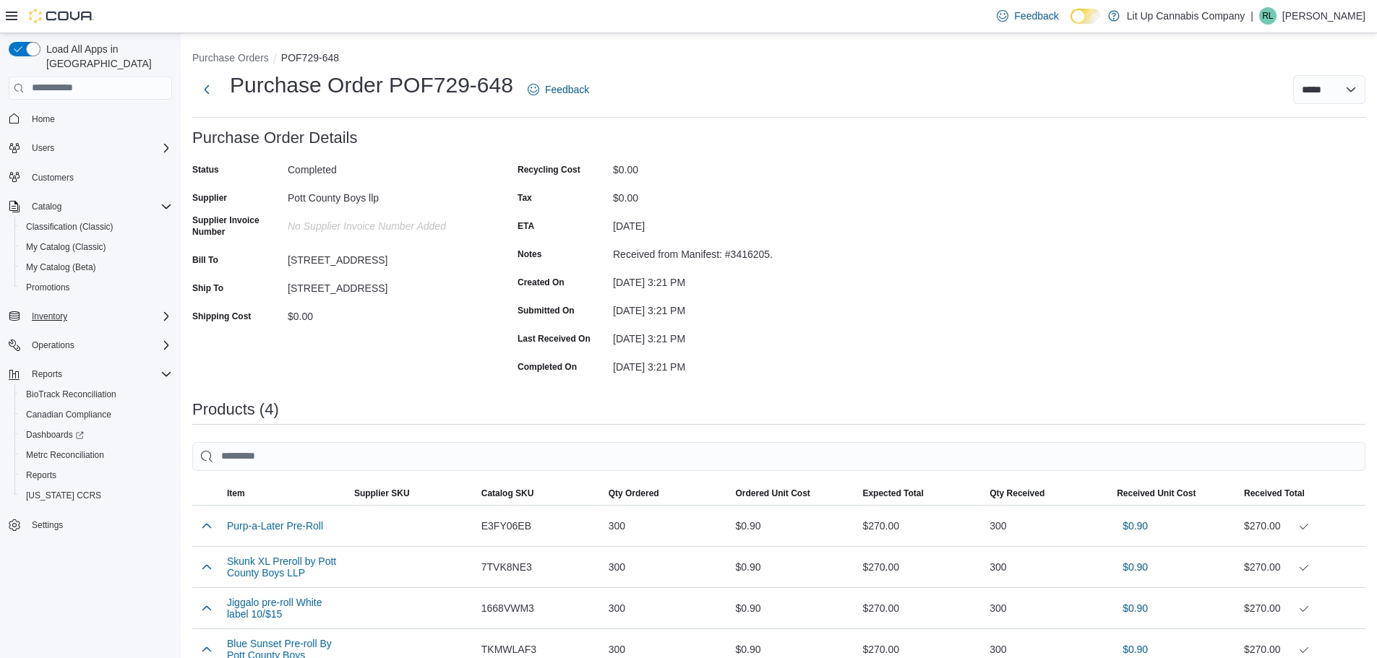
click at [169, 311] on icon "Complex example" at bounding box center [166, 317] width 12 height 12
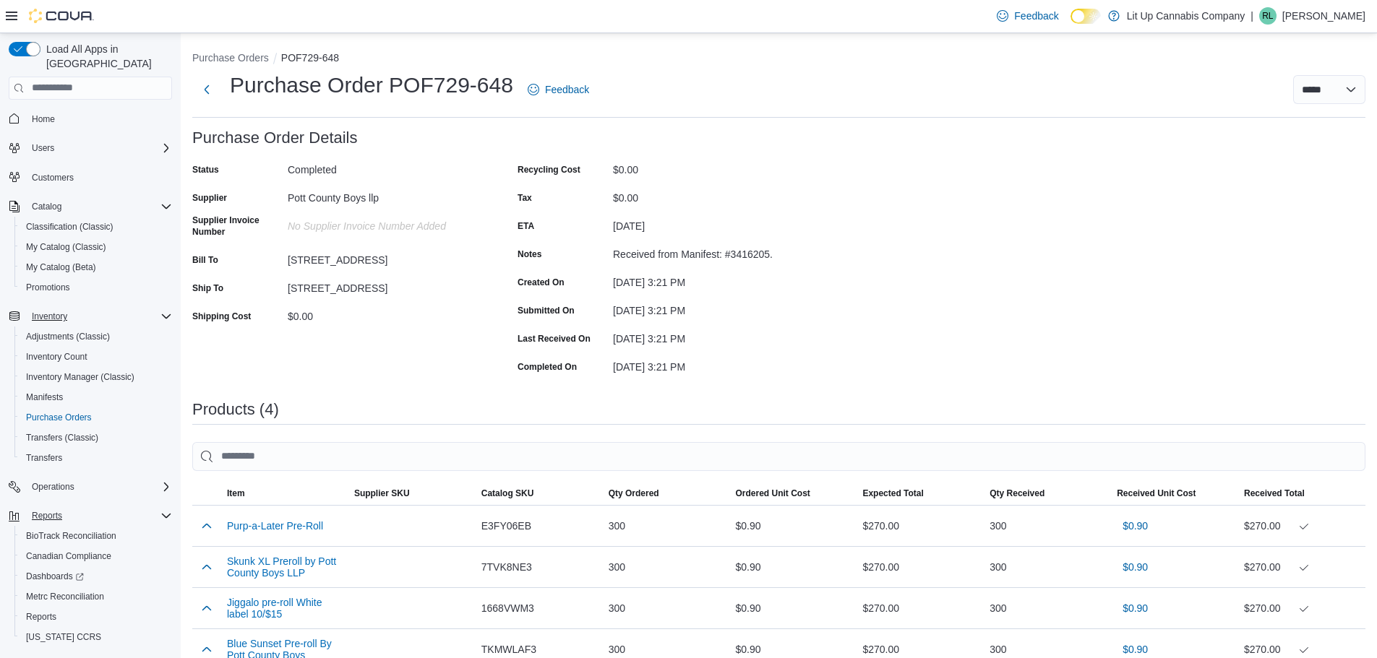
click at [161, 507] on div "Reports" at bounding box center [99, 515] width 146 height 17
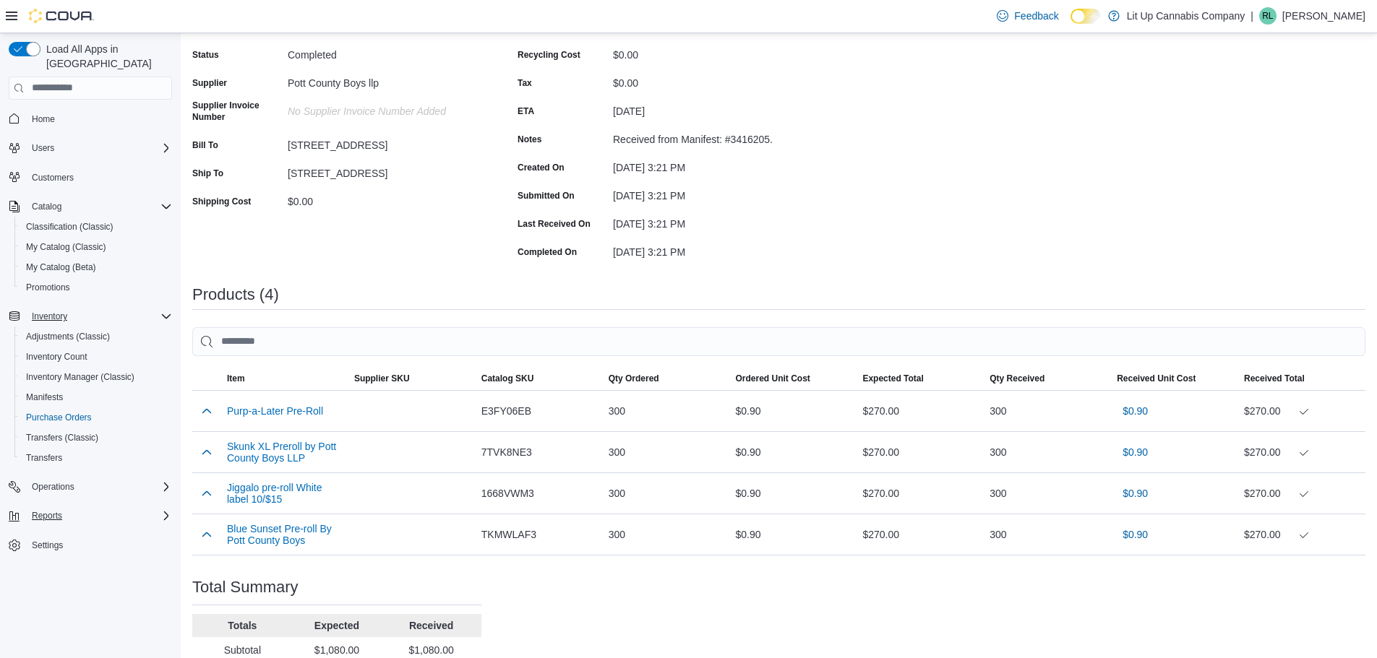
scroll to position [219, 0]
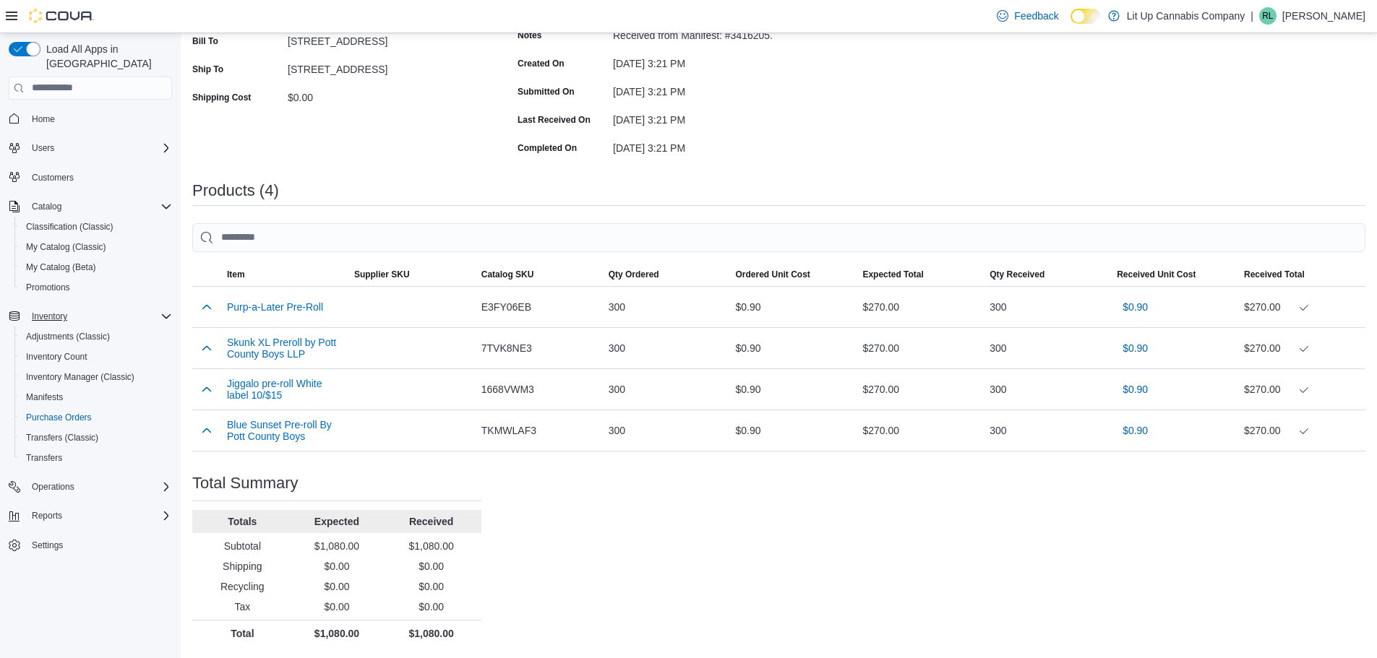
click at [271, 186] on h3 "Products (4)" at bounding box center [235, 190] width 87 height 17
click at [272, 186] on h3 "Products (4)" at bounding box center [235, 190] width 87 height 17
drag, startPoint x: 272, startPoint y: 186, endPoint x: 280, endPoint y: 186, distance: 8.7
click at [272, 186] on h3 "Products (4)" at bounding box center [235, 190] width 87 height 17
click at [372, 166] on div "Purchase Order: POF729-648 Feedback Purchase Order Details Status Completed Sup…" at bounding box center [778, 278] width 1173 height 736
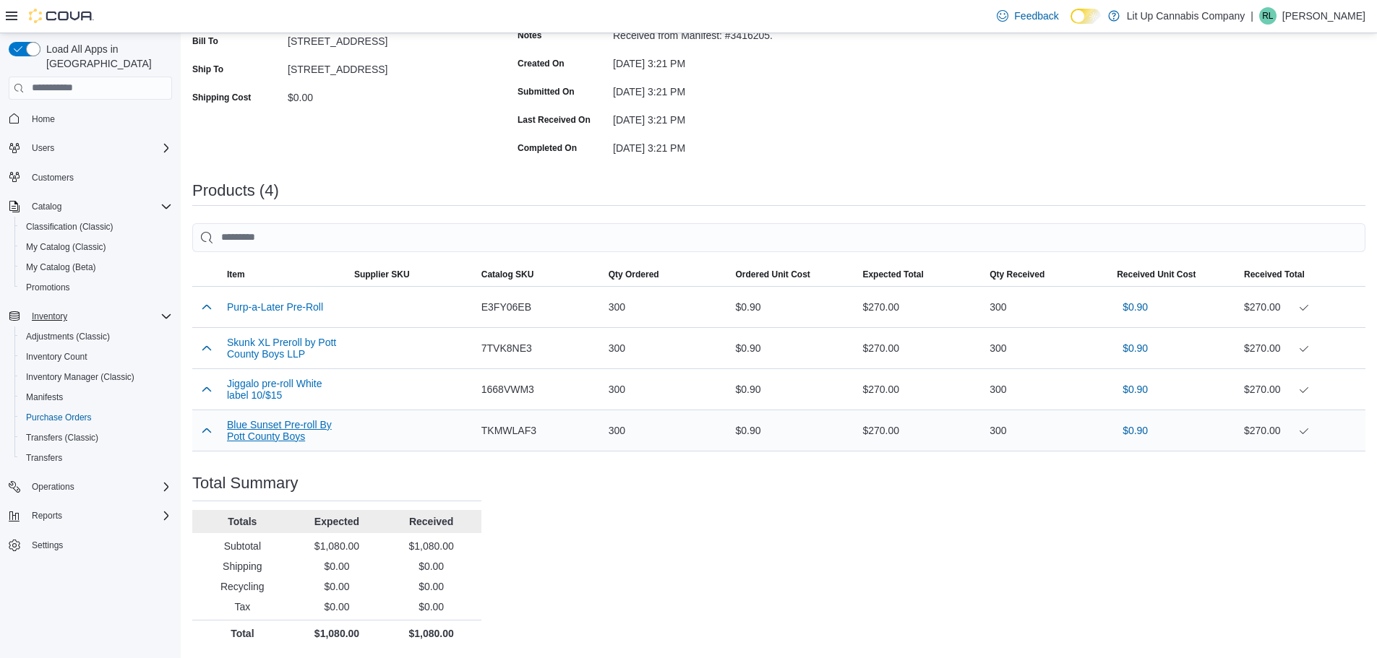
drag, startPoint x: 568, startPoint y: 556, endPoint x: 233, endPoint y: 434, distance: 356.9
click at [569, 556] on div "Purchase Order: POF729-648 Feedback Purchase Order Details Status Completed Sup…" at bounding box center [778, 278] width 1173 height 736
click at [229, 188] on h3 "Products (4)" at bounding box center [235, 190] width 87 height 17
click at [631, 590] on div "Purchase Order: POF729-648 Feedback Purchase Order Details Status Completed Sup…" at bounding box center [778, 278] width 1173 height 736
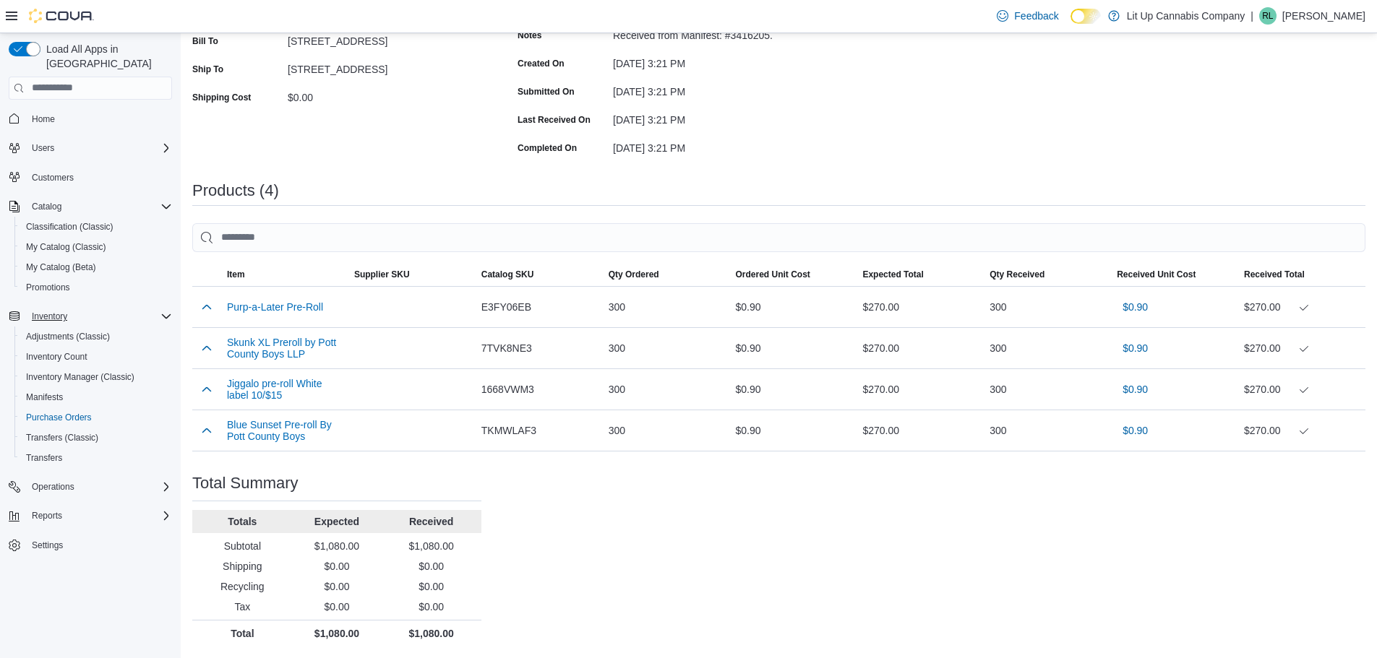
click at [875, 186] on div "Products (4)" at bounding box center [778, 190] width 1173 height 17
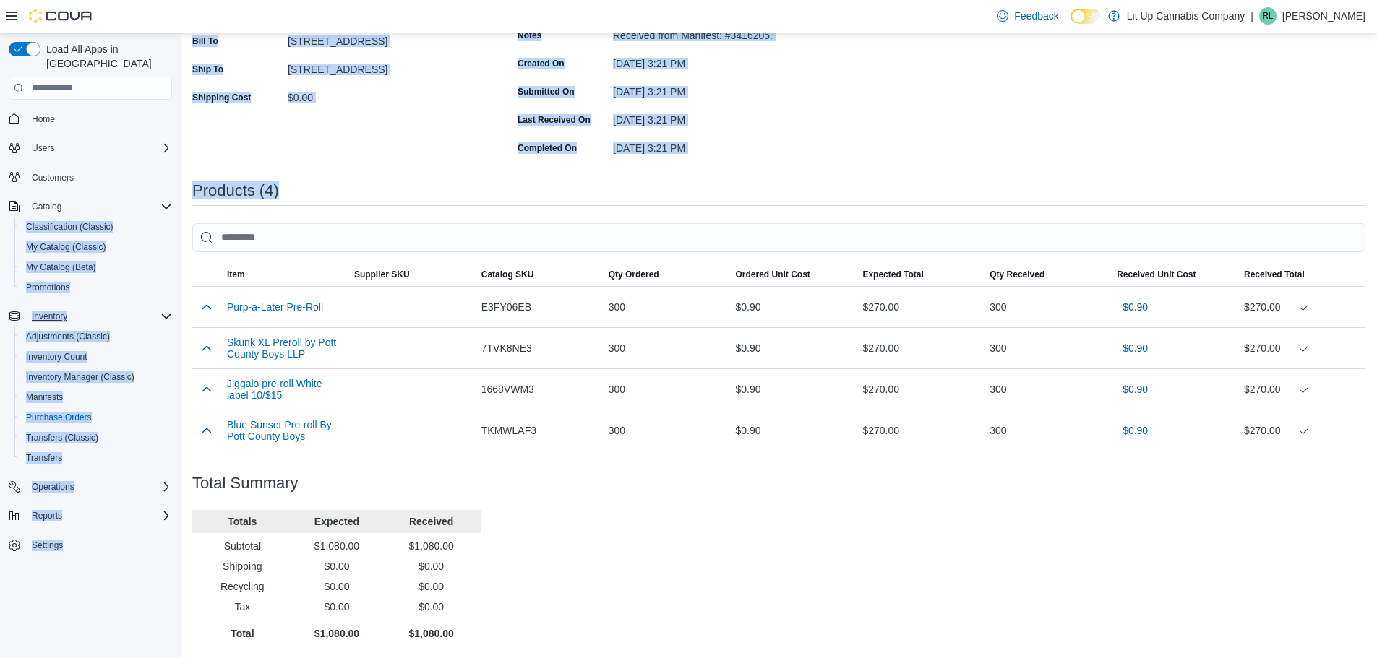
drag, startPoint x: 278, startPoint y: 187, endPoint x: 178, endPoint y: 188, distance: 100.5
click at [178, 188] on div "Load All Apps in New Hub Home Users Customers Catalog Classification (Classic) …" at bounding box center [688, 236] width 1377 height 844
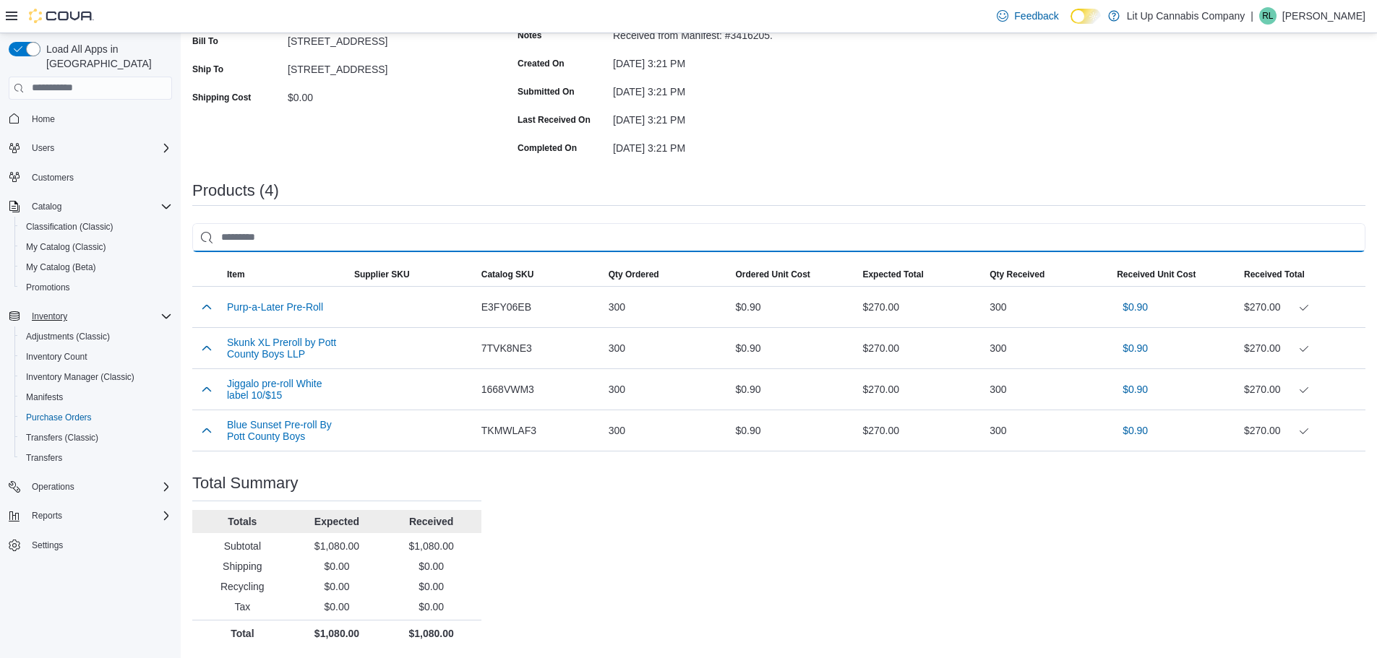
click at [515, 230] on input "search" at bounding box center [778, 237] width 1173 height 29
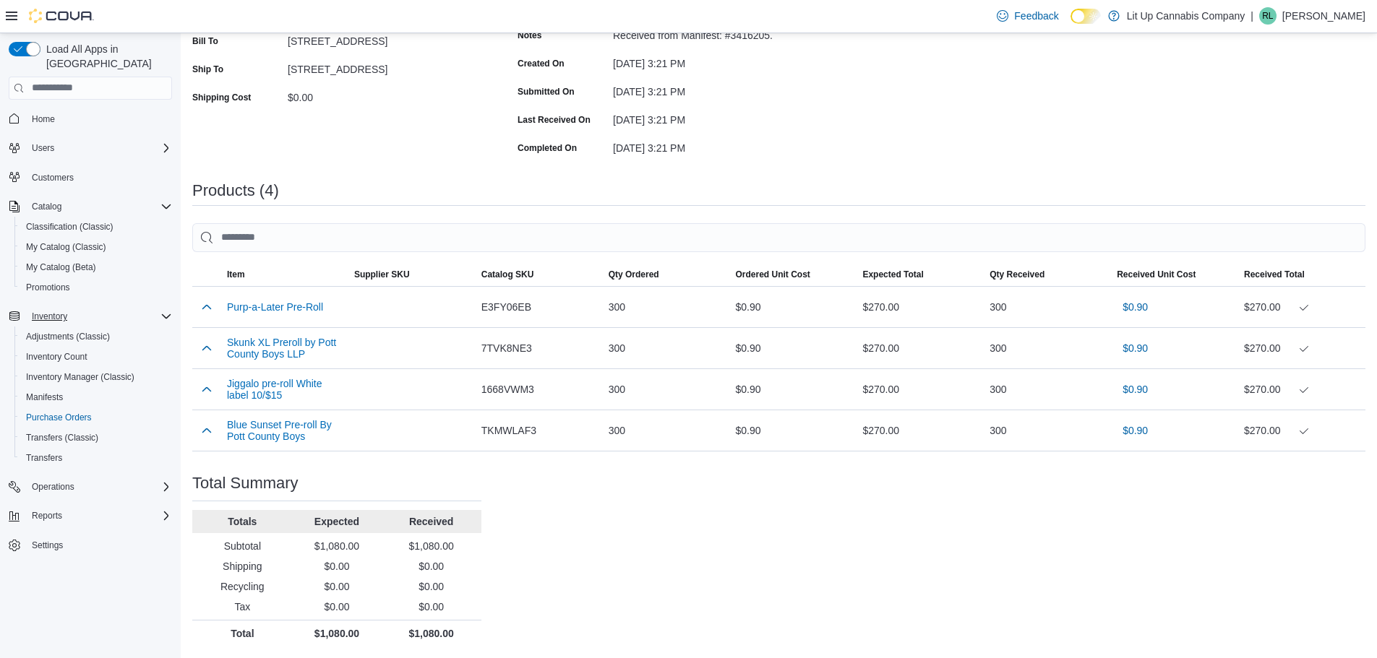
click at [484, 188] on div "Products (4)" at bounding box center [778, 190] width 1173 height 17
click at [662, 532] on div "Purchase Order: POF729-648 Feedback Purchase Order Details Status Completed Sup…" at bounding box center [778, 278] width 1173 height 736
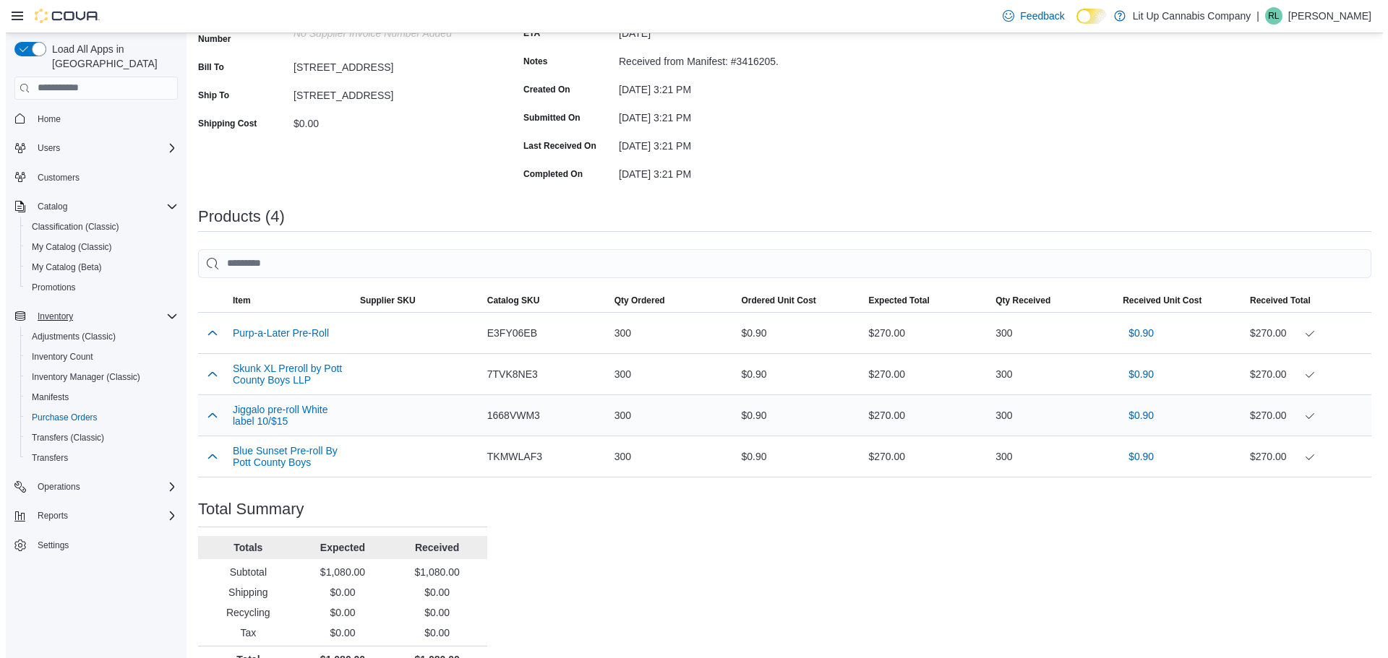
scroll to position [0, 0]
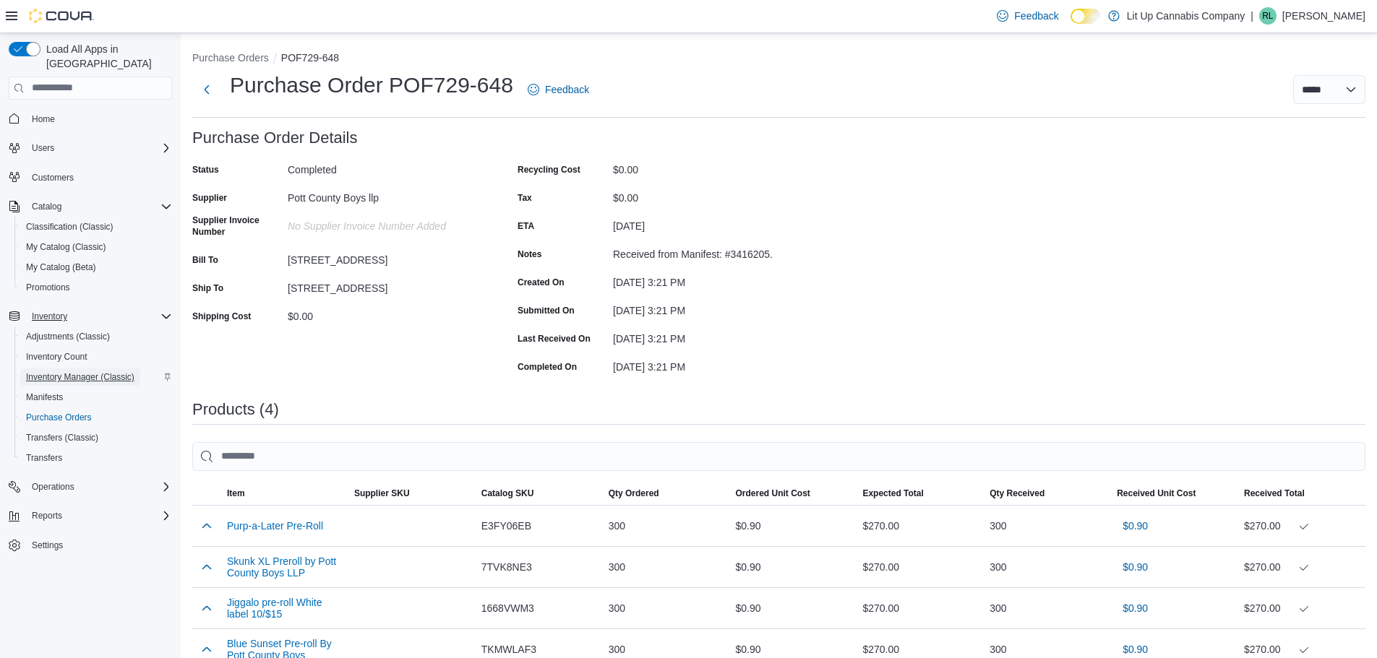
click at [95, 371] on span "Inventory Manager (Classic)" at bounding box center [80, 377] width 108 height 12
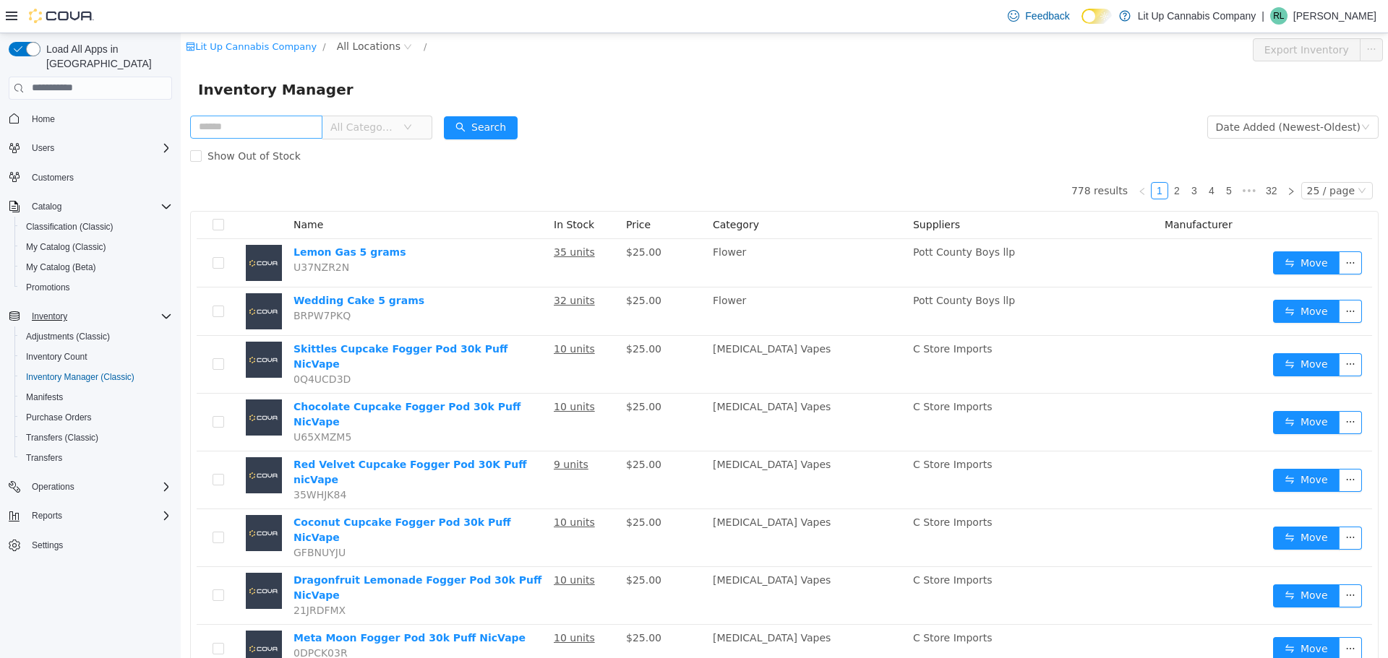
click at [230, 121] on input "text" at bounding box center [256, 126] width 132 height 23
click at [639, 129] on form "All Categories Date Added (Newest-Oldest) Search Show Out of Stock" at bounding box center [784, 141] width 1188 height 58
click at [304, 127] on input "text" at bounding box center [256, 126] width 132 height 23
type input "*****"
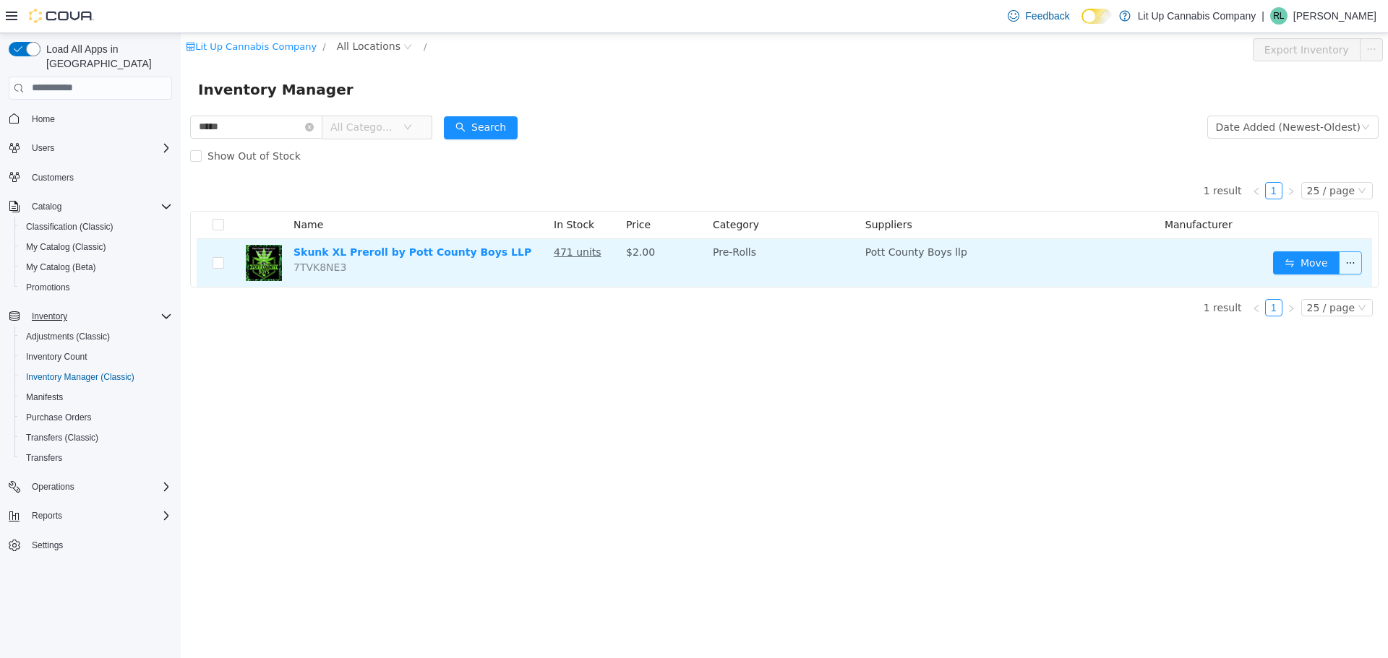
click at [1346, 271] on button "button" at bounding box center [1350, 262] width 23 height 23
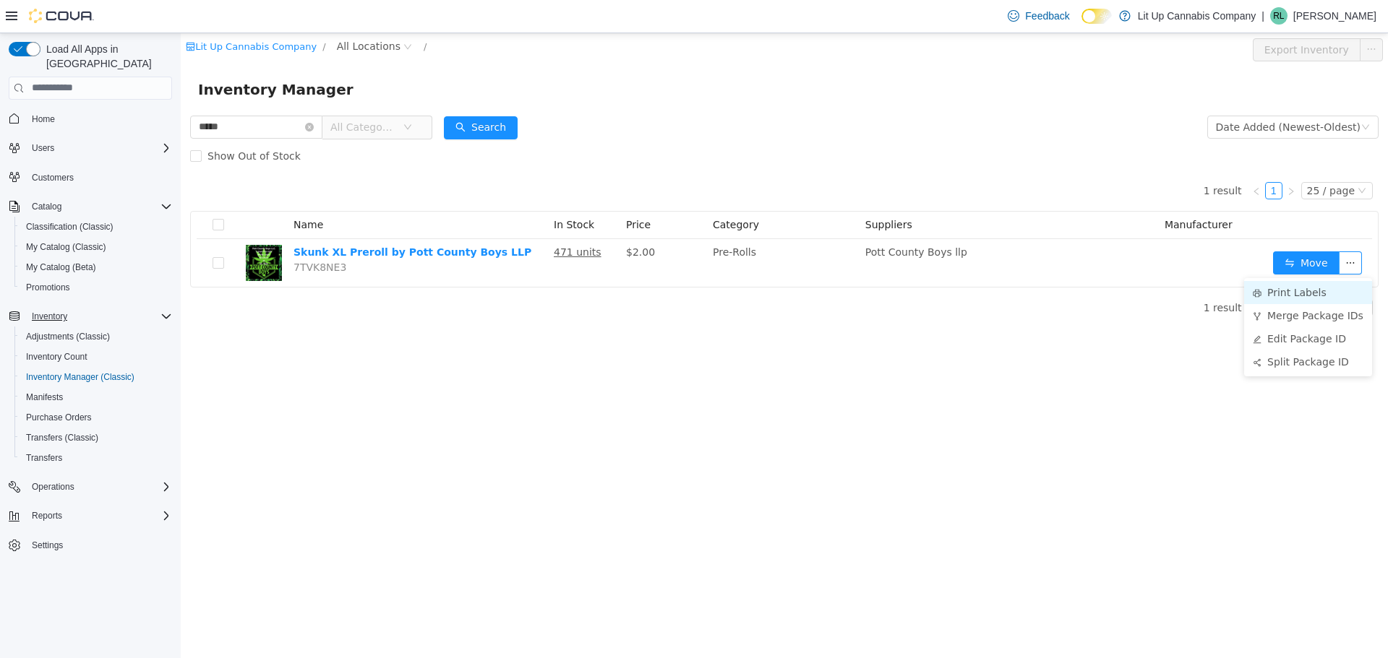
click at [1277, 292] on li "Print Labels" at bounding box center [1308, 291] width 128 height 23
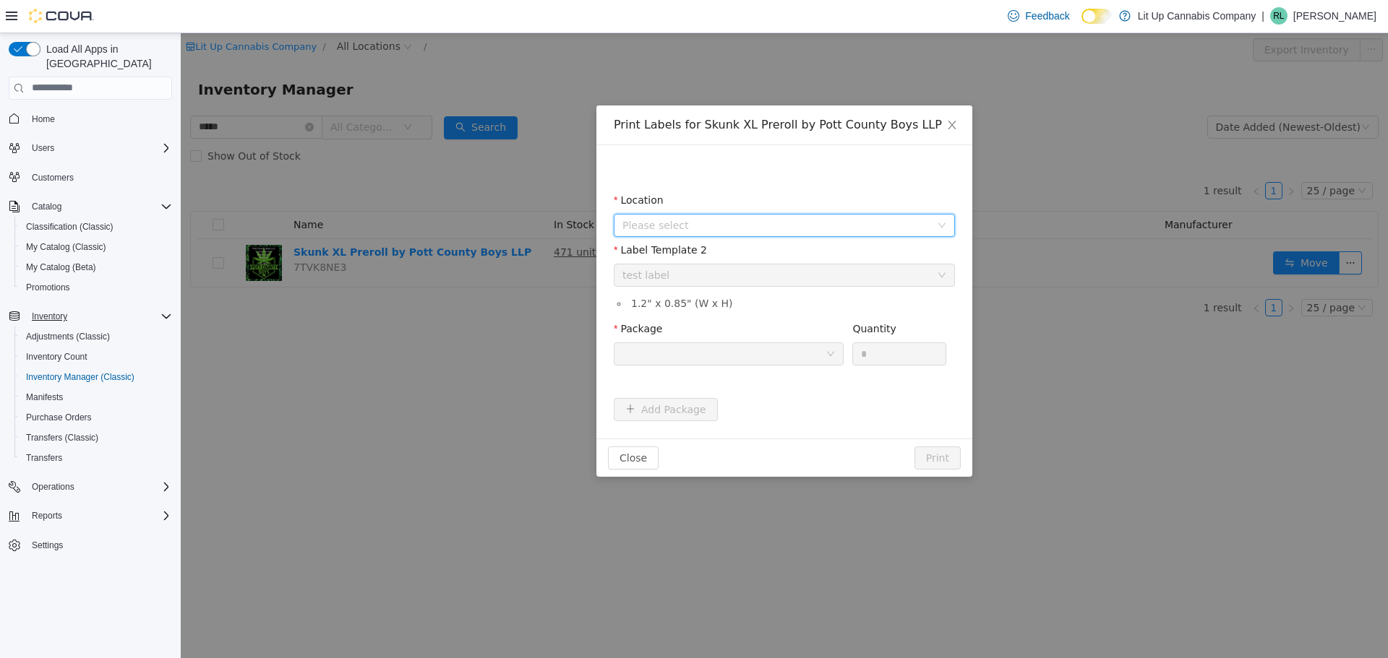
click at [699, 223] on span "Please select" at bounding box center [776, 225] width 308 height 14
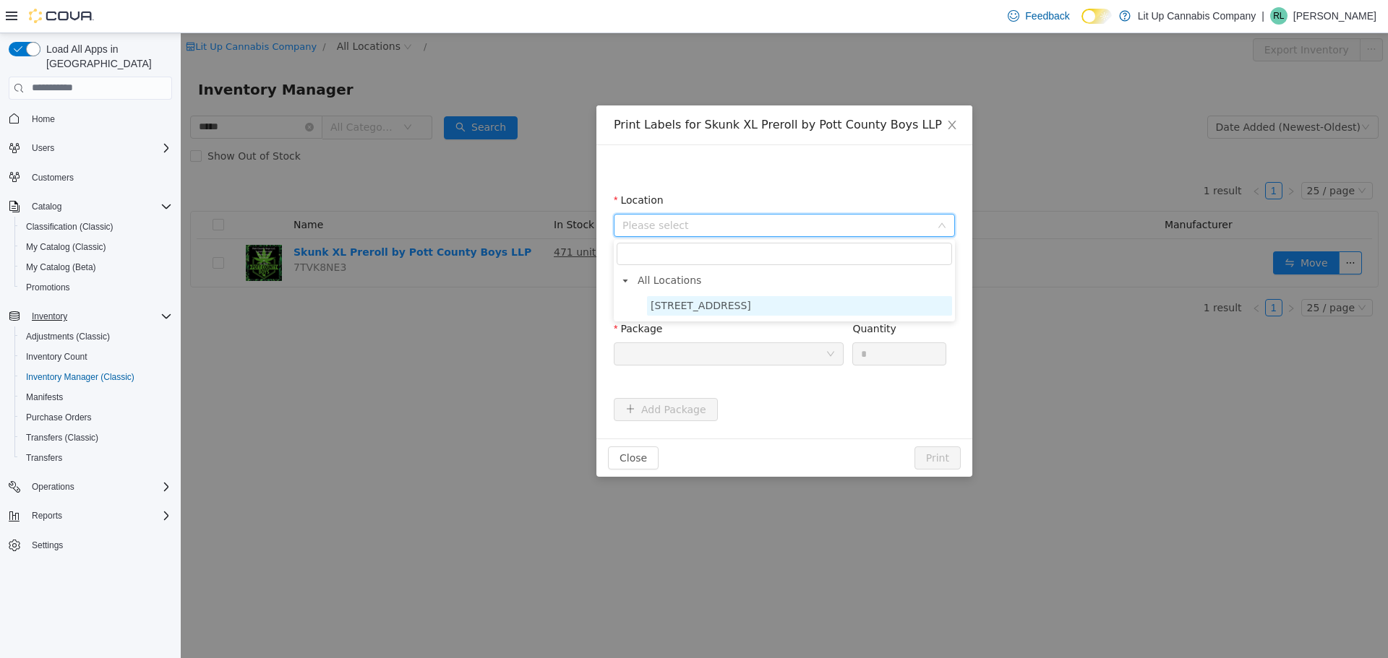
click at [672, 304] on span "[STREET_ADDRESS]" at bounding box center [700, 305] width 100 height 12
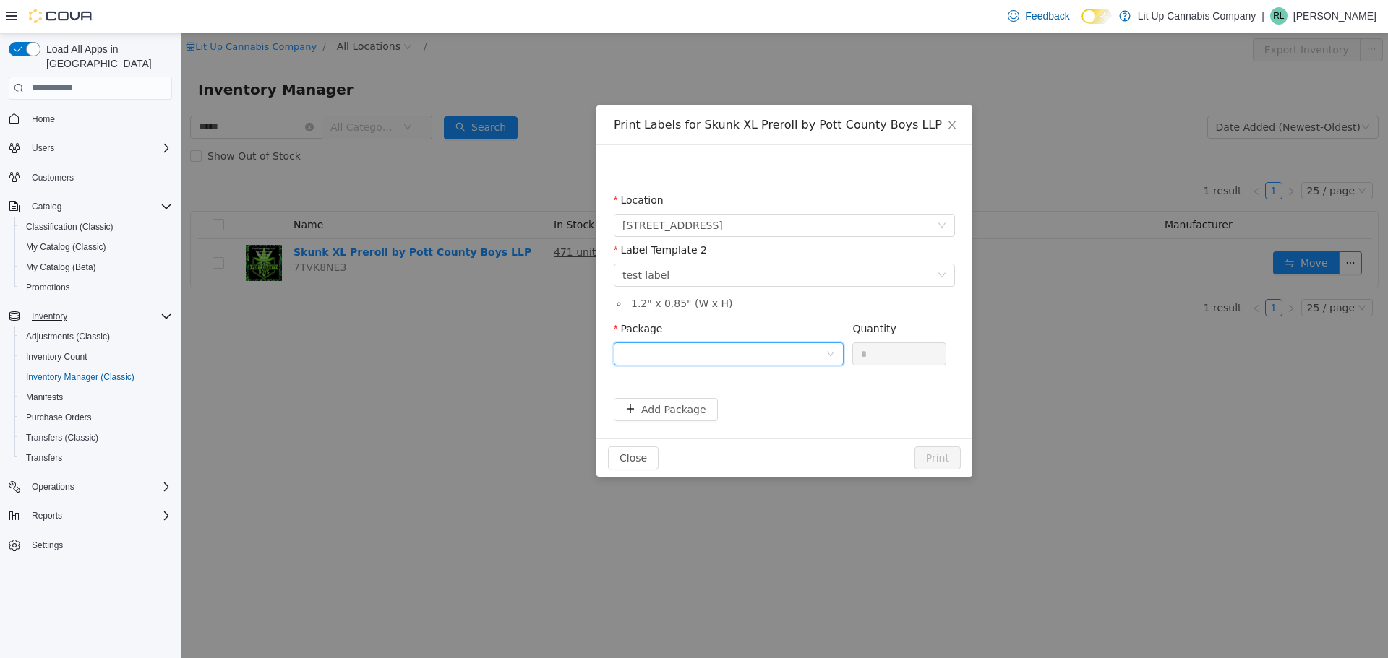
click at [692, 346] on div at bounding box center [723, 354] width 203 height 22
click at [719, 426] on strong "1A40E010000159D000004406" at bounding box center [707, 429] width 171 height 12
click at [916, 343] on input "*" at bounding box center [899, 354] width 93 height 22
type input "***"
click at [937, 454] on button "Print" at bounding box center [937, 457] width 46 height 23
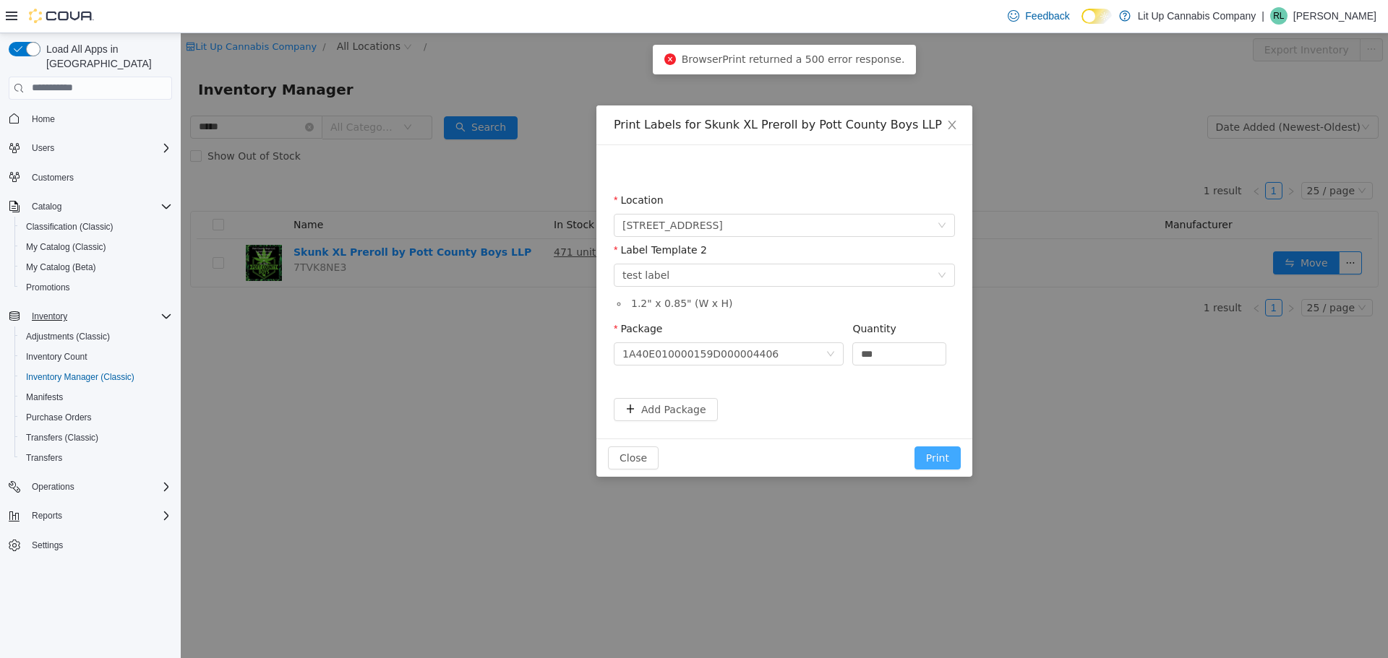
click at [938, 453] on button "Print" at bounding box center [937, 457] width 46 height 23
